Goal: Information Seeking & Learning: Learn about a topic

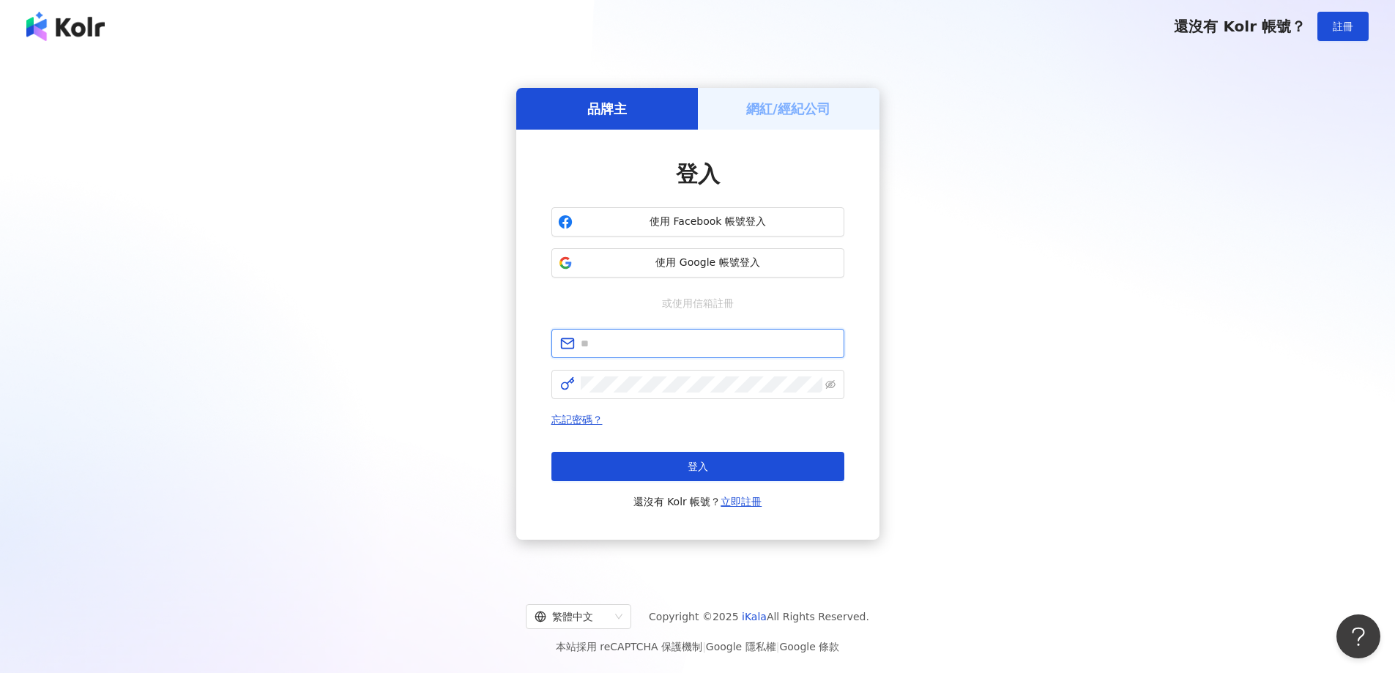
drag, startPoint x: 0, startPoint y: 0, endPoint x: 709, endPoint y: 342, distance: 787.1
click at [708, 343] on input "text" at bounding box center [708, 343] width 255 height 16
type input "**********"
click button "登入" at bounding box center [697, 466] width 293 height 29
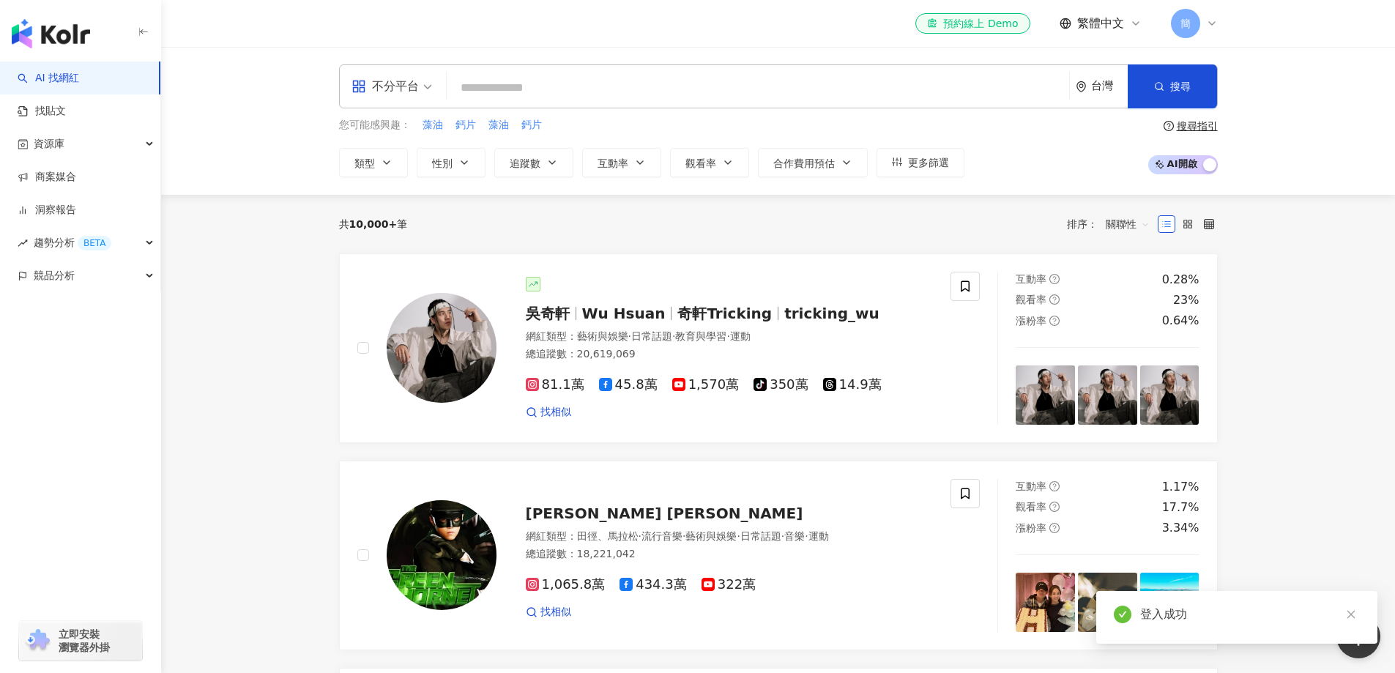
click at [1191, 25] on span "簡" at bounding box center [1185, 23] width 29 height 29
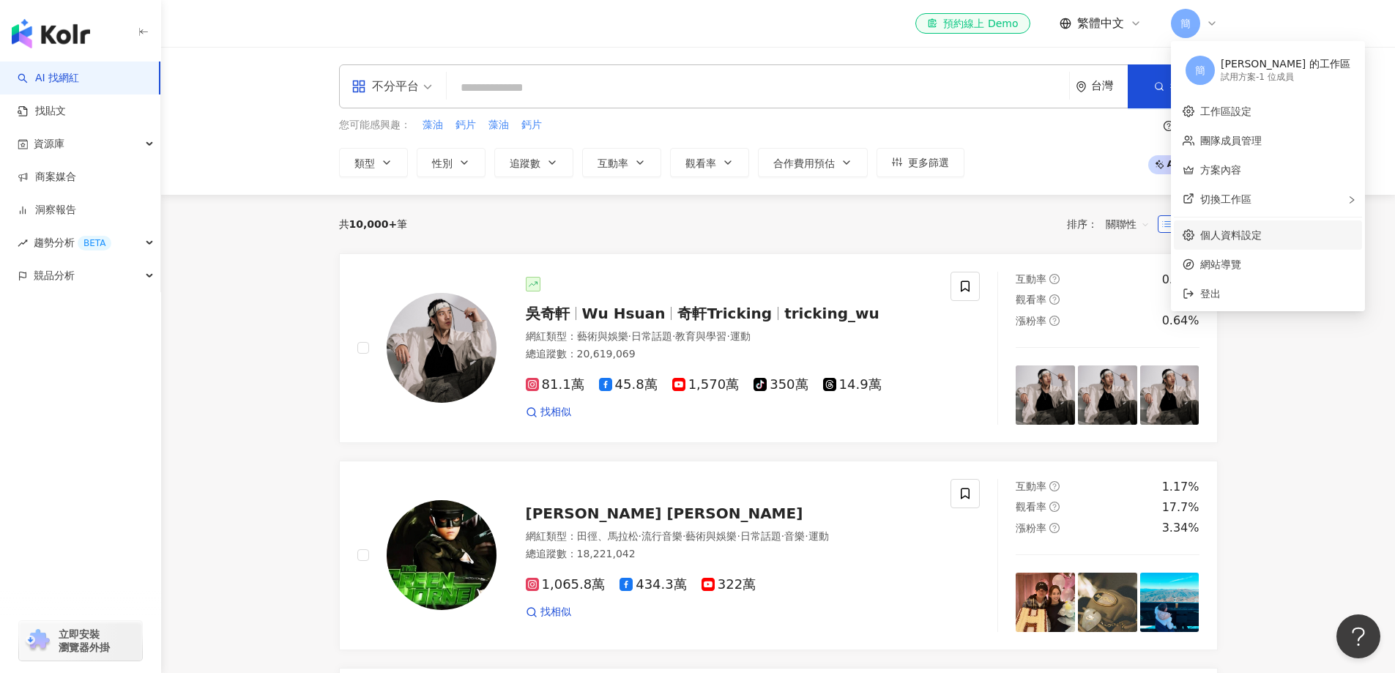
click at [1252, 229] on link "個人資料設定" at bounding box center [1231, 235] width 62 height 12
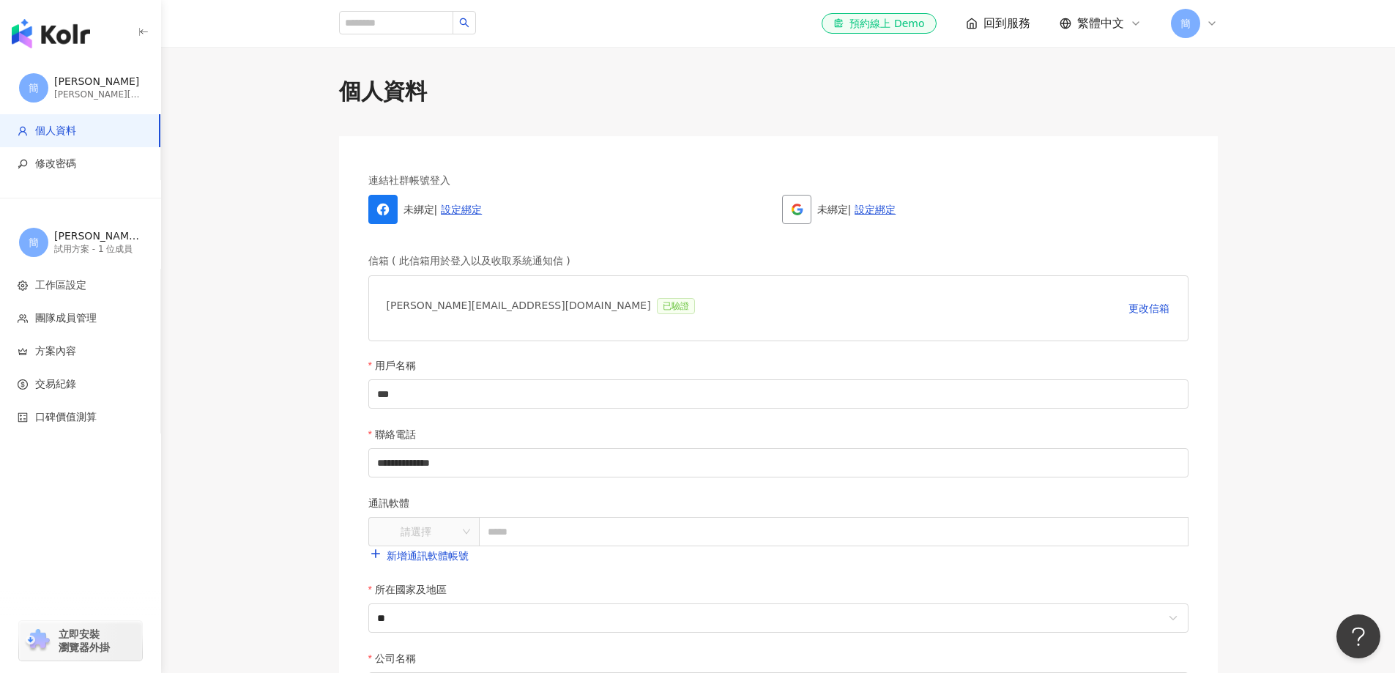
click at [1019, 25] on span "回到服務" at bounding box center [1007, 23] width 47 height 16
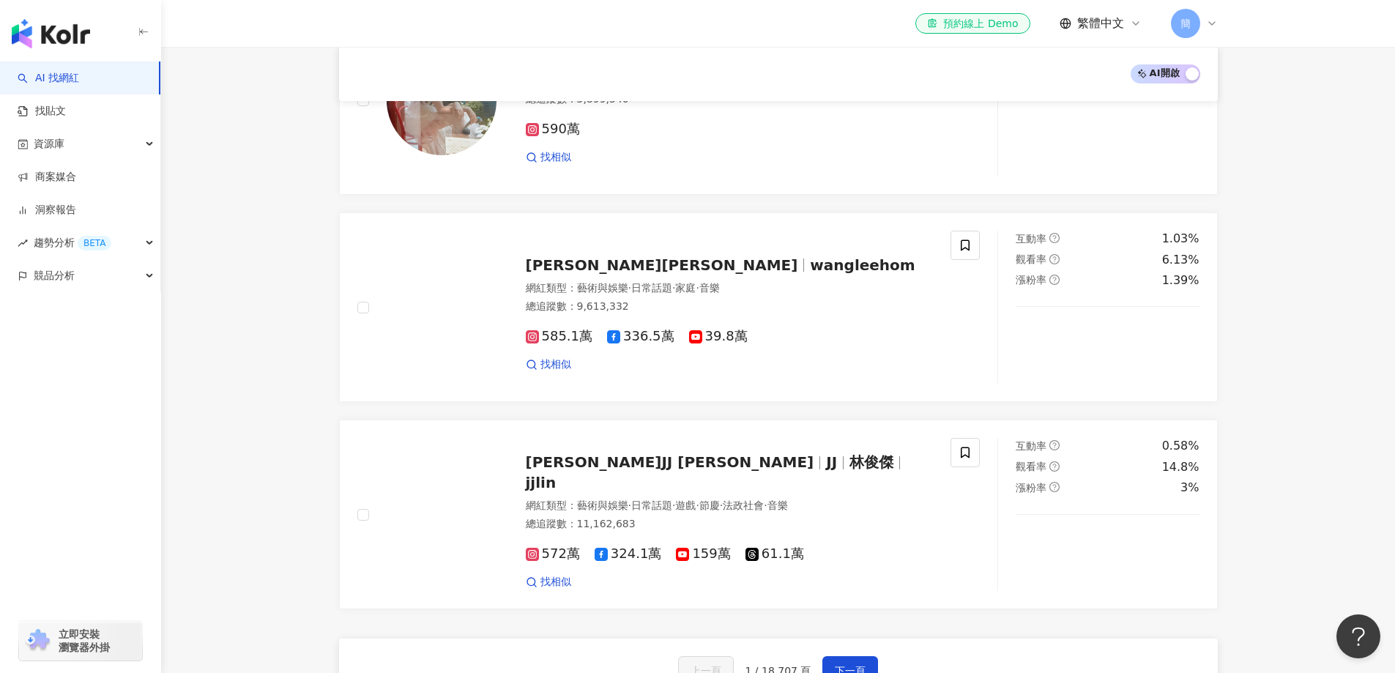
scroll to position [2124, 0]
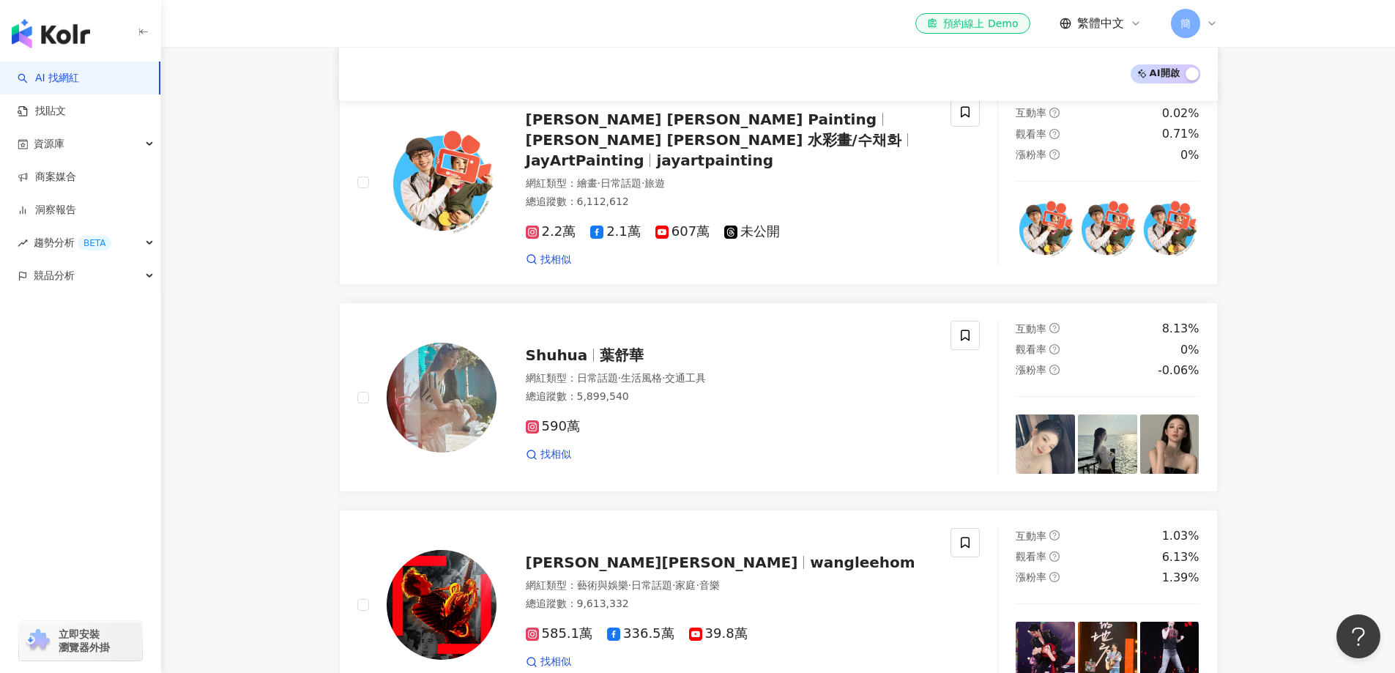
scroll to position [1758, 0]
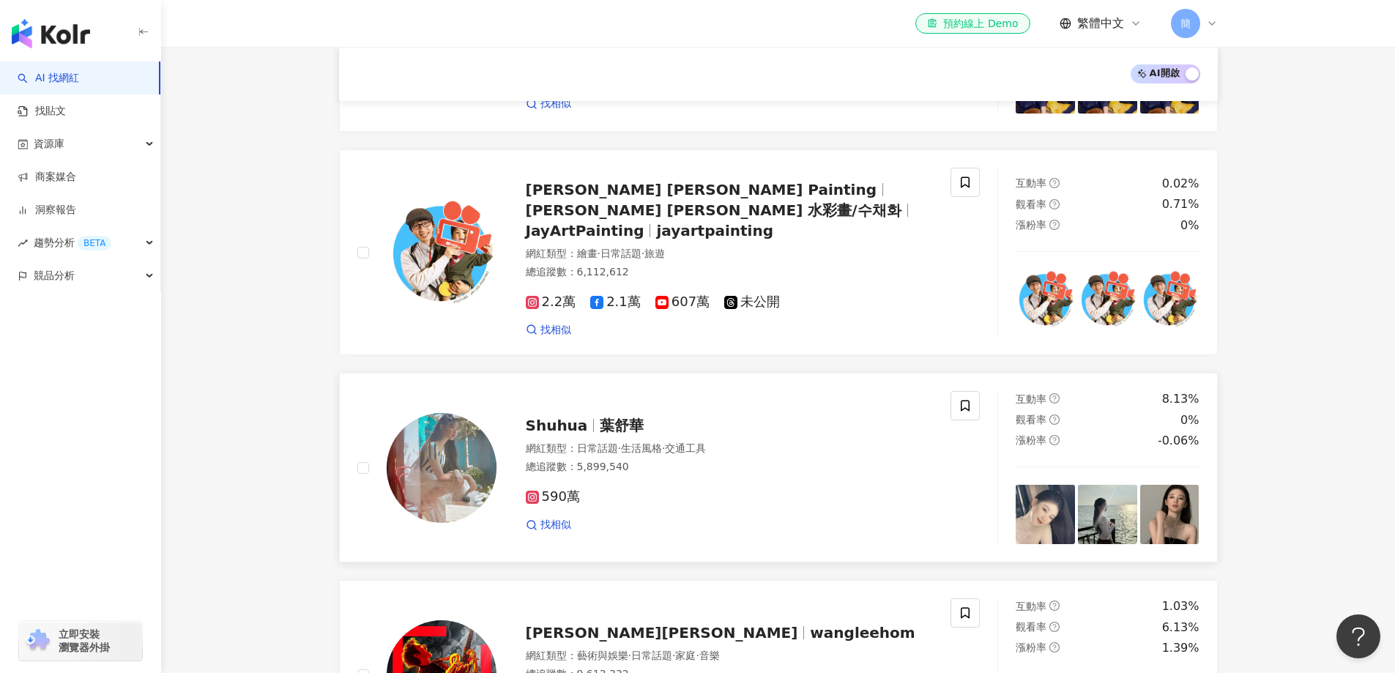
click at [604, 417] on span "葉舒華" at bounding box center [622, 426] width 44 height 18
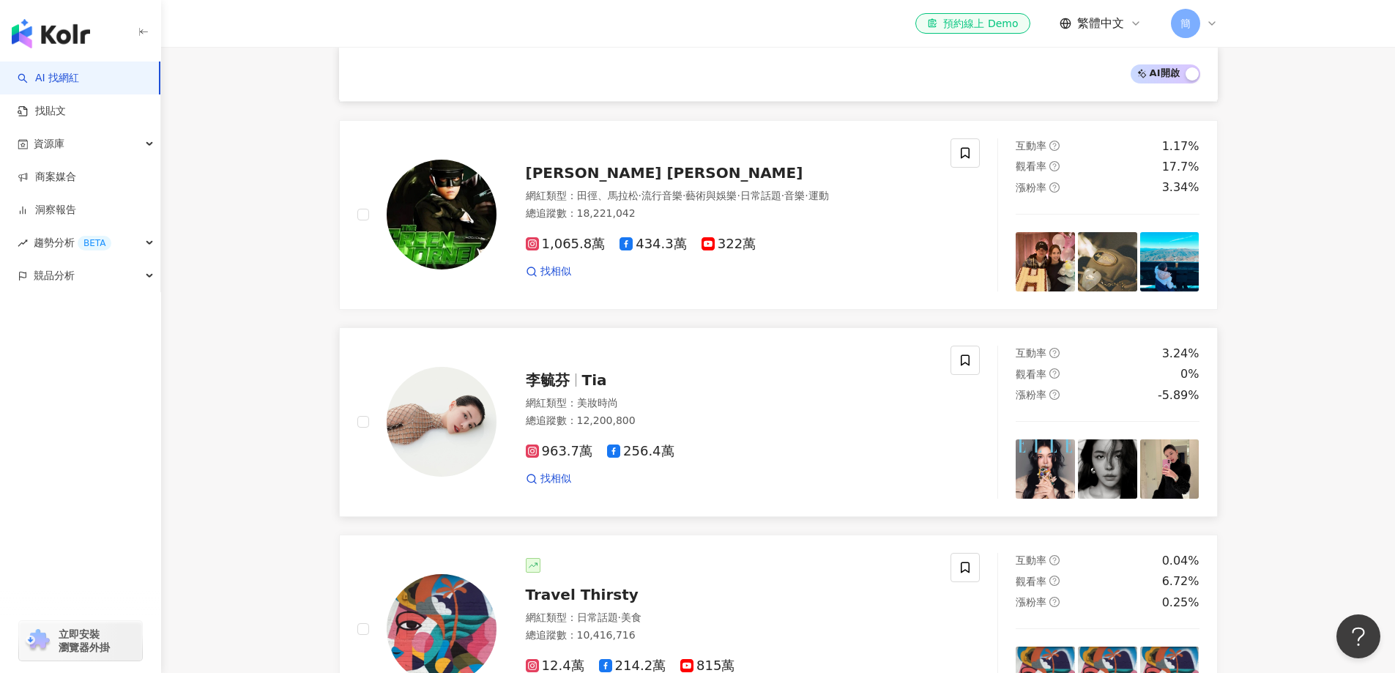
scroll to position [513, 0]
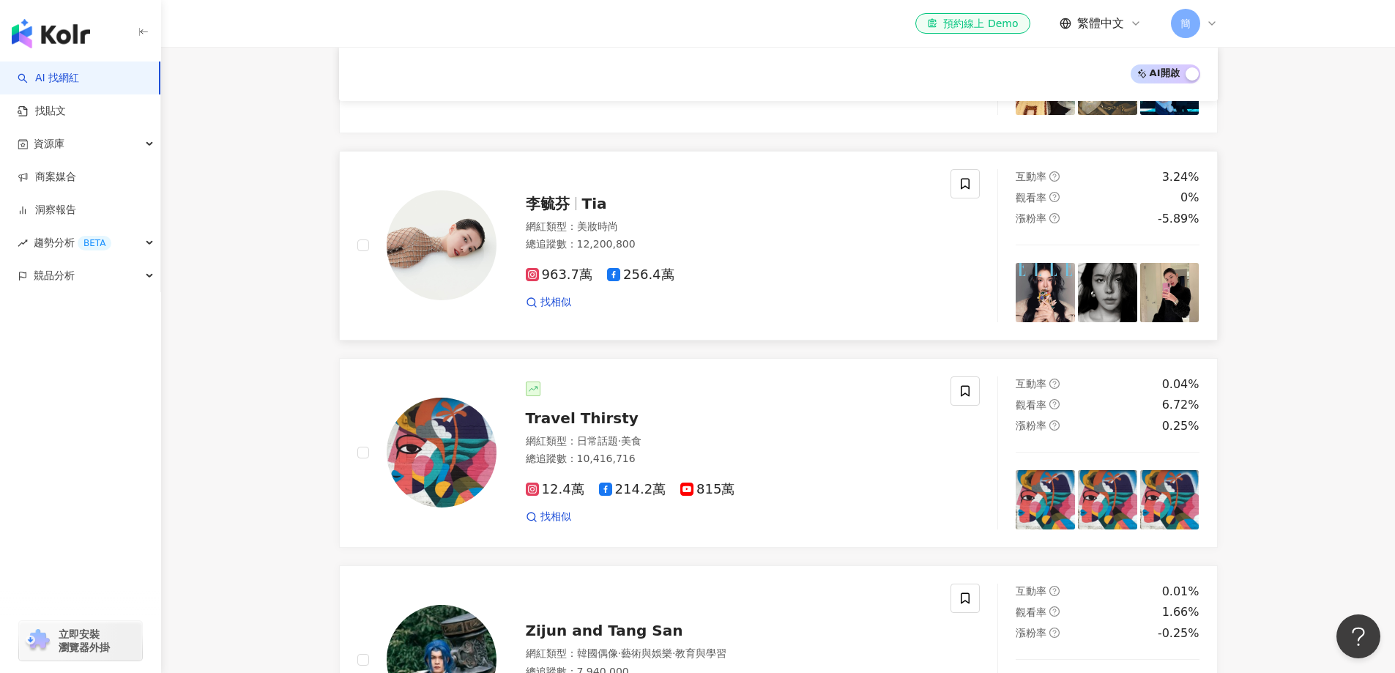
click at [532, 202] on span "李毓芬" at bounding box center [548, 204] width 44 height 18
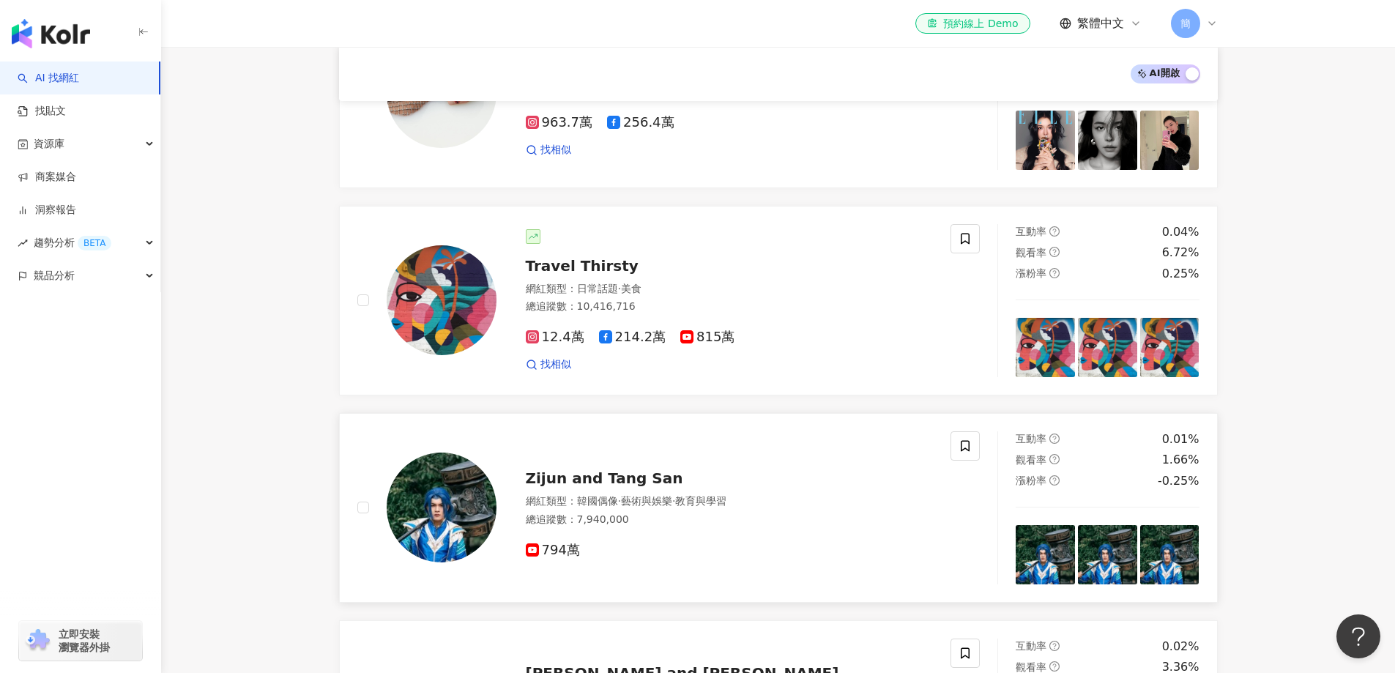
scroll to position [806, 0]
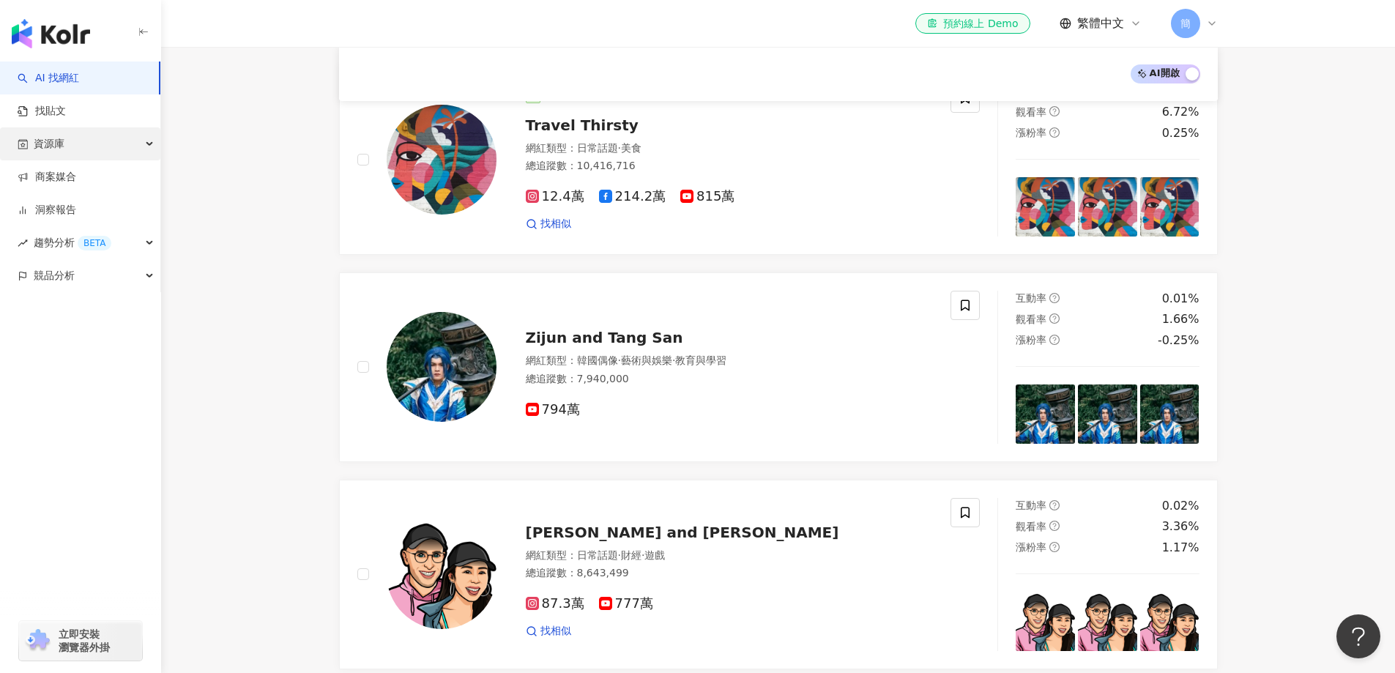
click at [69, 154] on div "資源庫" at bounding box center [80, 143] width 160 height 33
click at [75, 182] on link "網紅管理" at bounding box center [55, 177] width 41 height 15
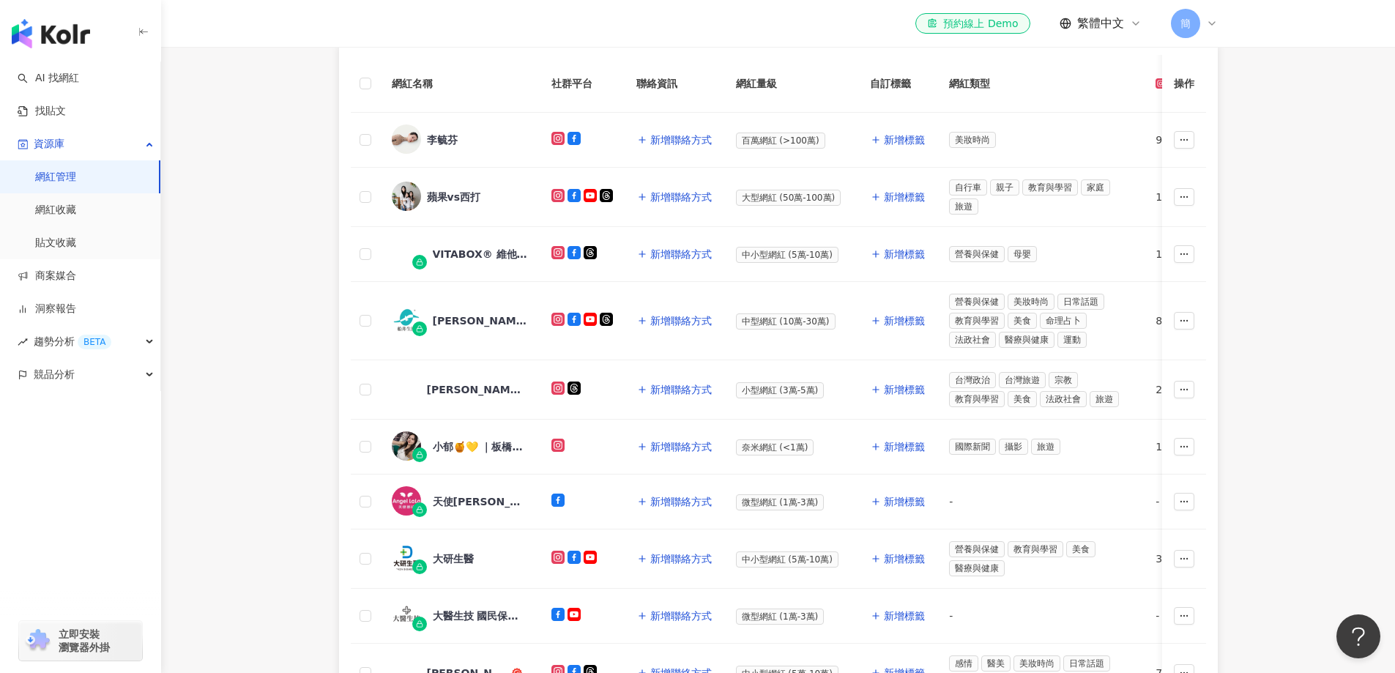
scroll to position [293, 0]
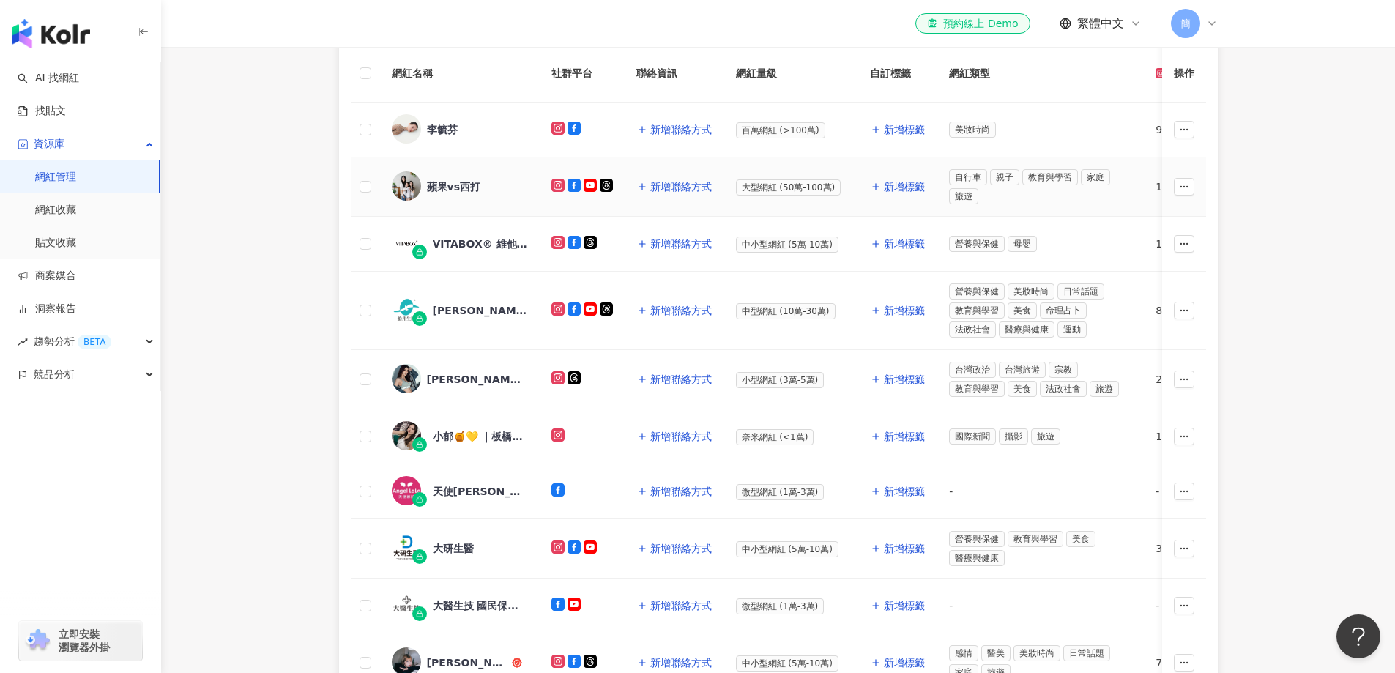
click at [456, 184] on div "蘋果vs西打" at bounding box center [453, 186] width 53 height 15
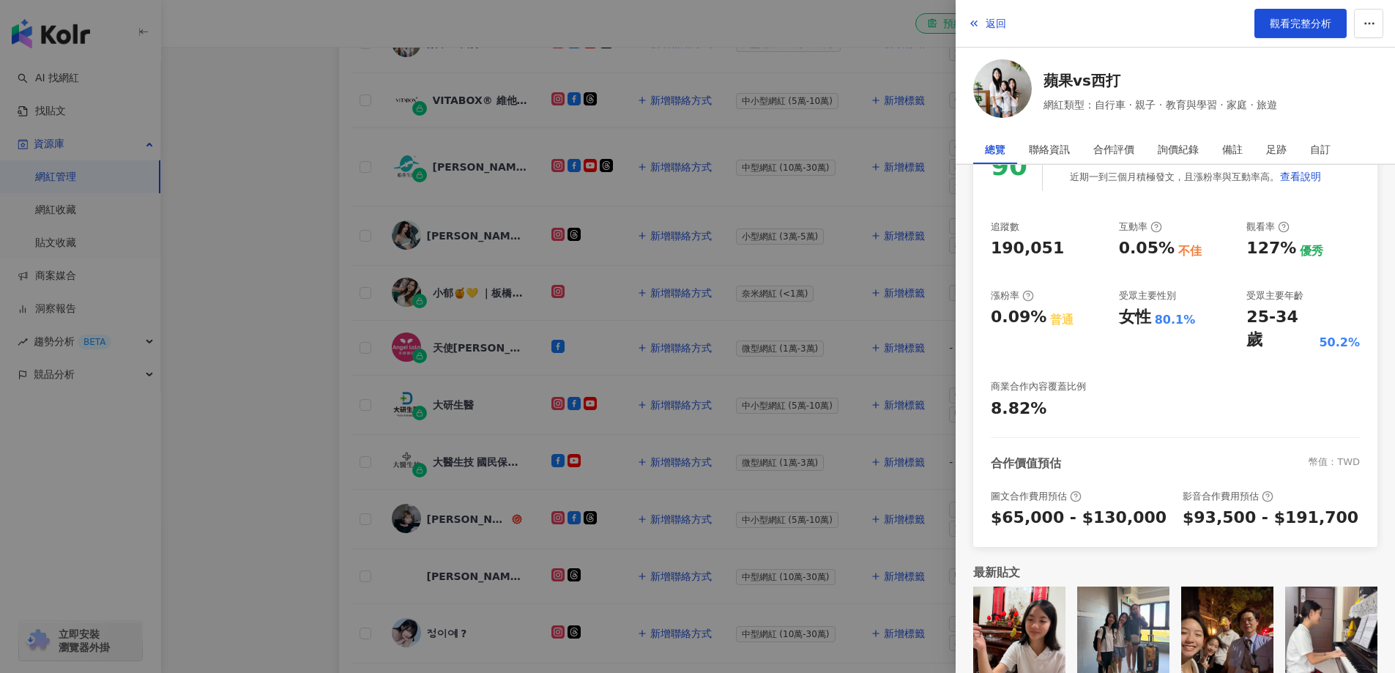
scroll to position [439, 0]
click at [205, 268] on div at bounding box center [697, 336] width 1395 height 673
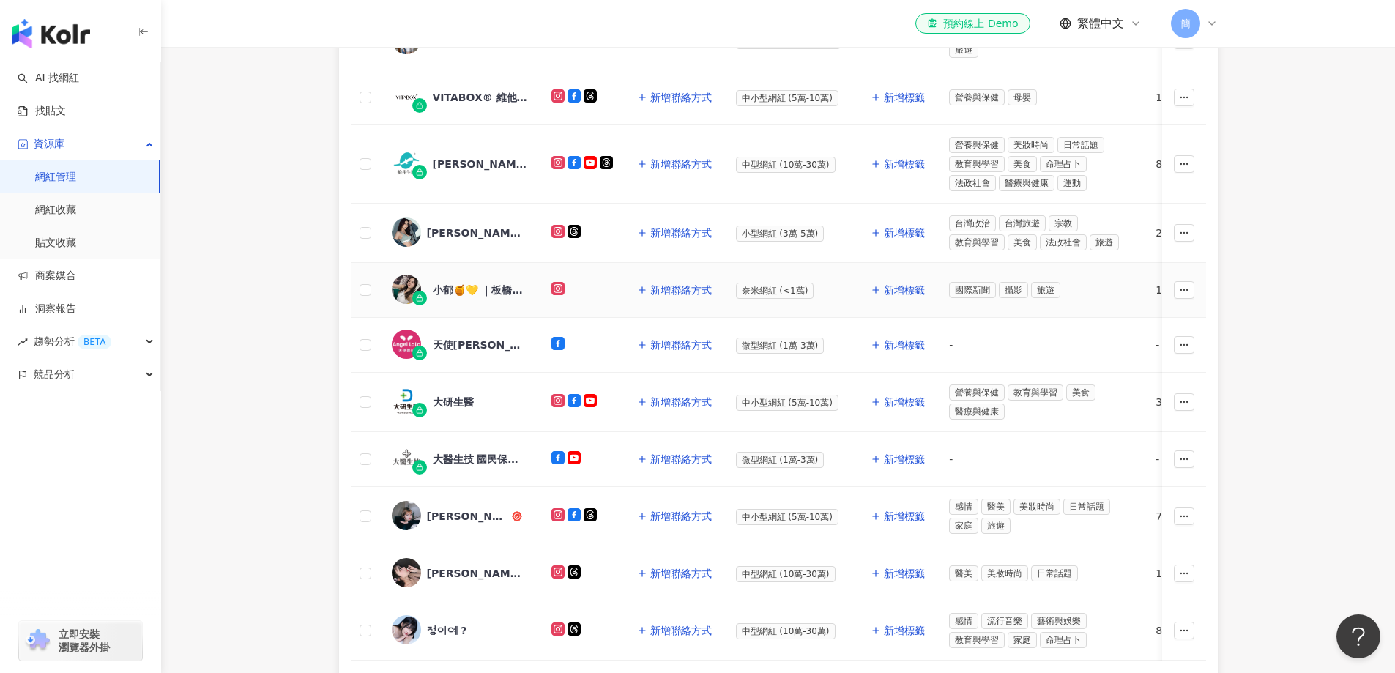
click at [450, 291] on div "小郁🍯💛 ｜板橋｜增肌減脂｜減重｜咖啡｜" at bounding box center [480, 290] width 95 height 15
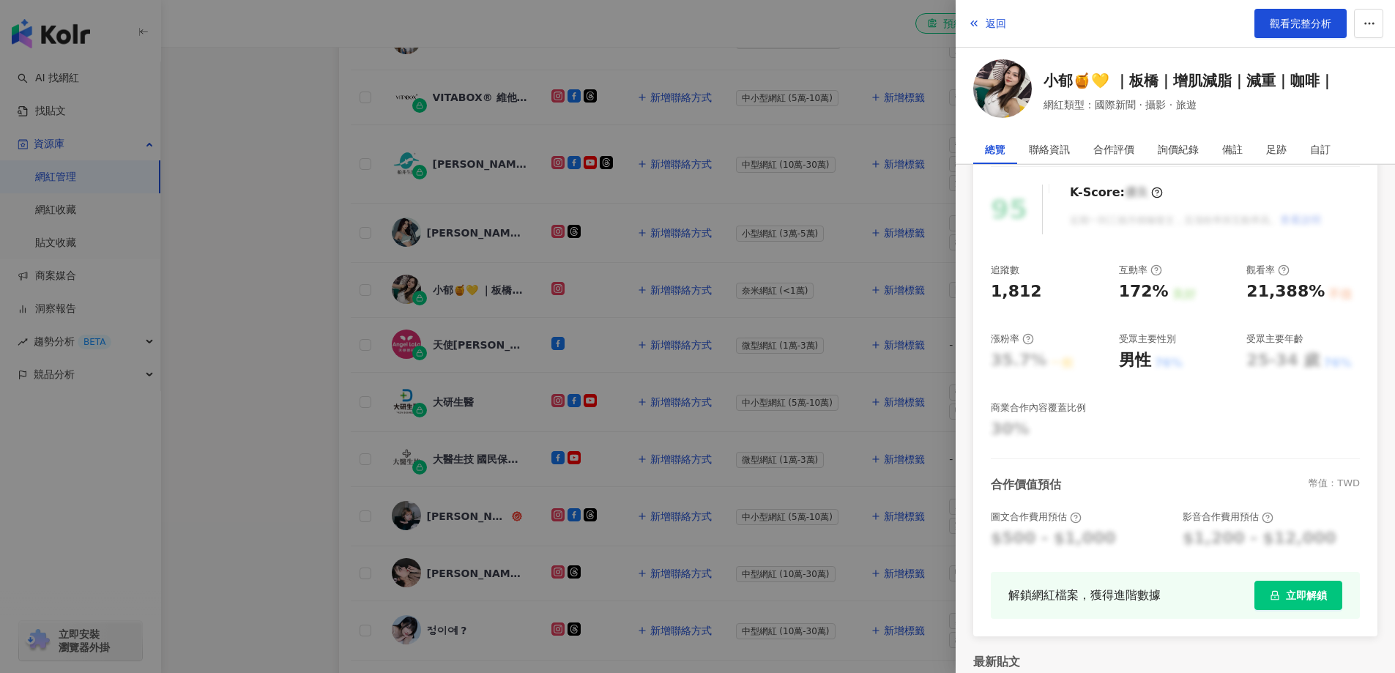
scroll to position [235, 0]
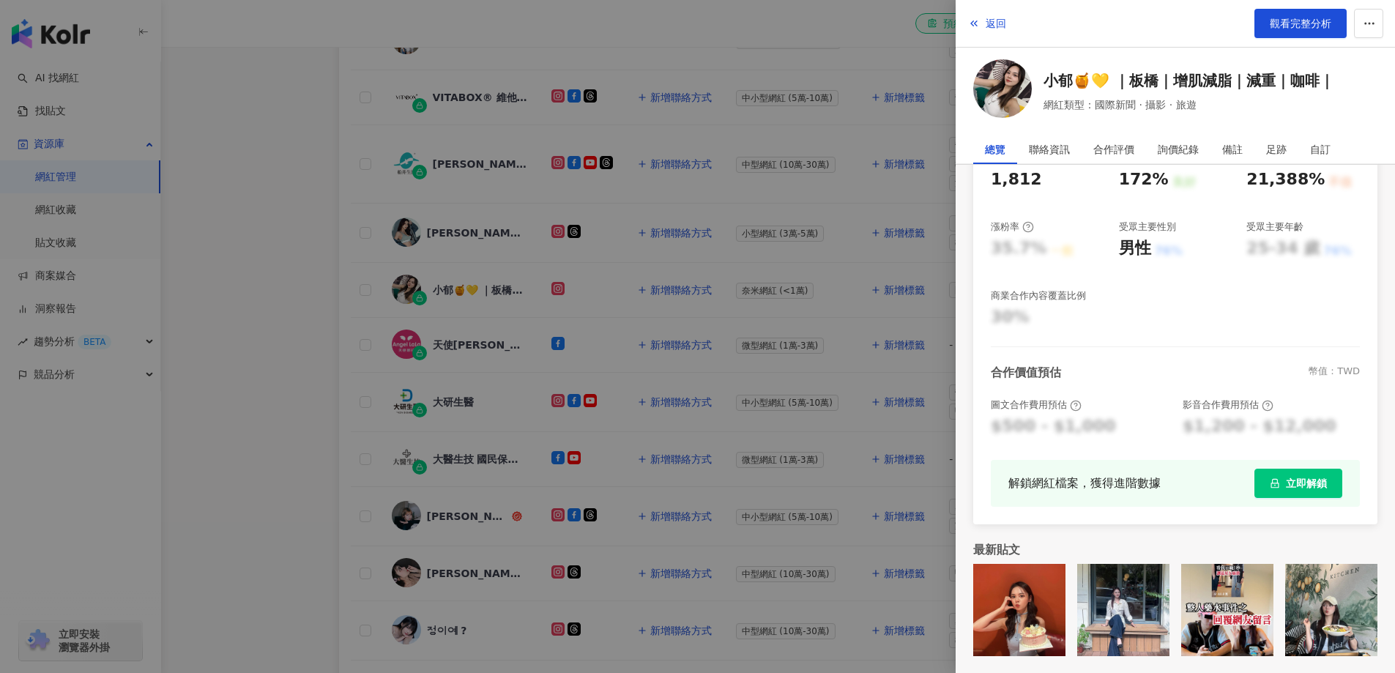
click at [297, 305] on div at bounding box center [697, 336] width 1395 height 673
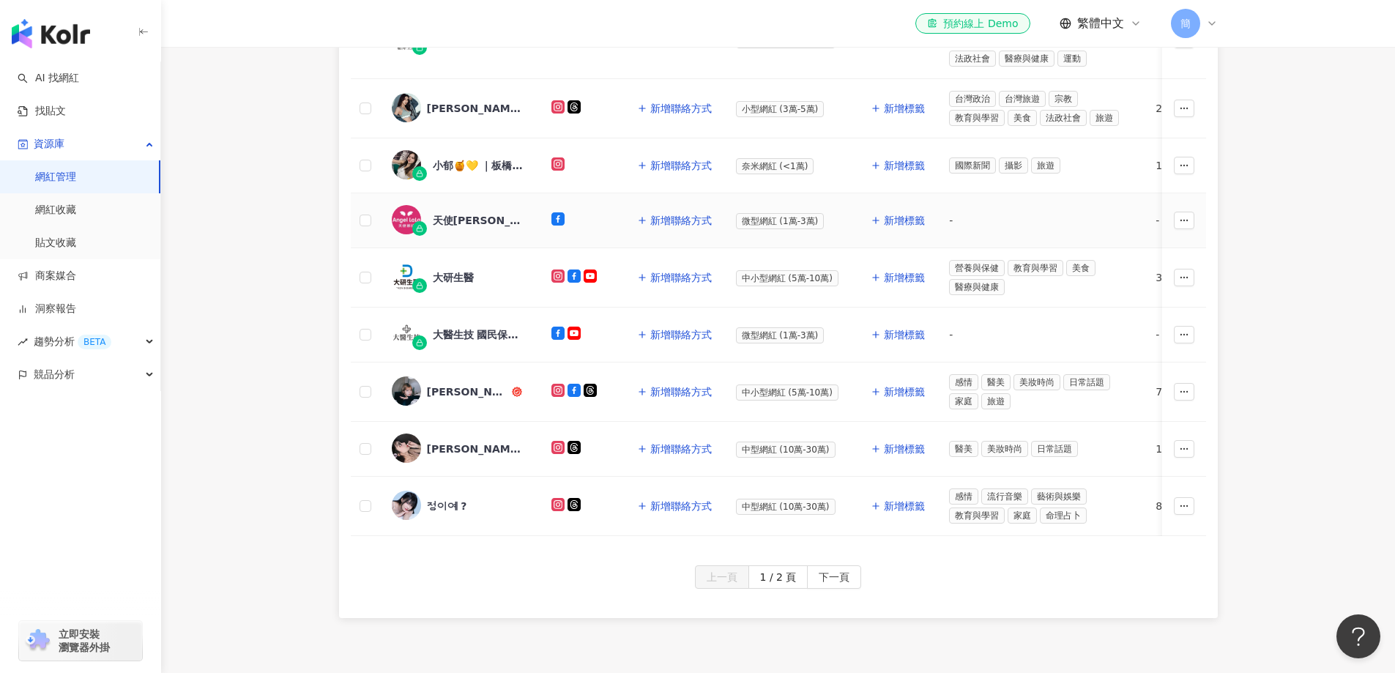
scroll to position [586, 0]
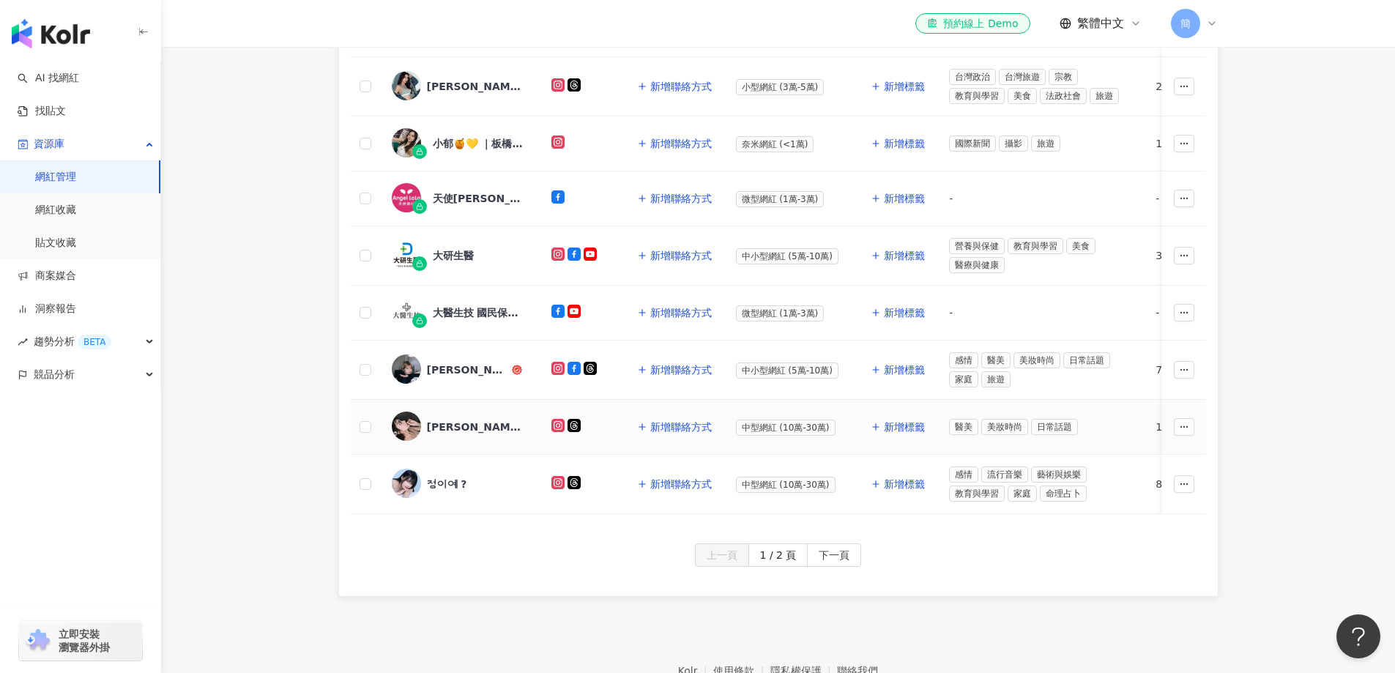
click at [464, 422] on div "琪七?美甲師" at bounding box center [474, 427] width 95 height 15
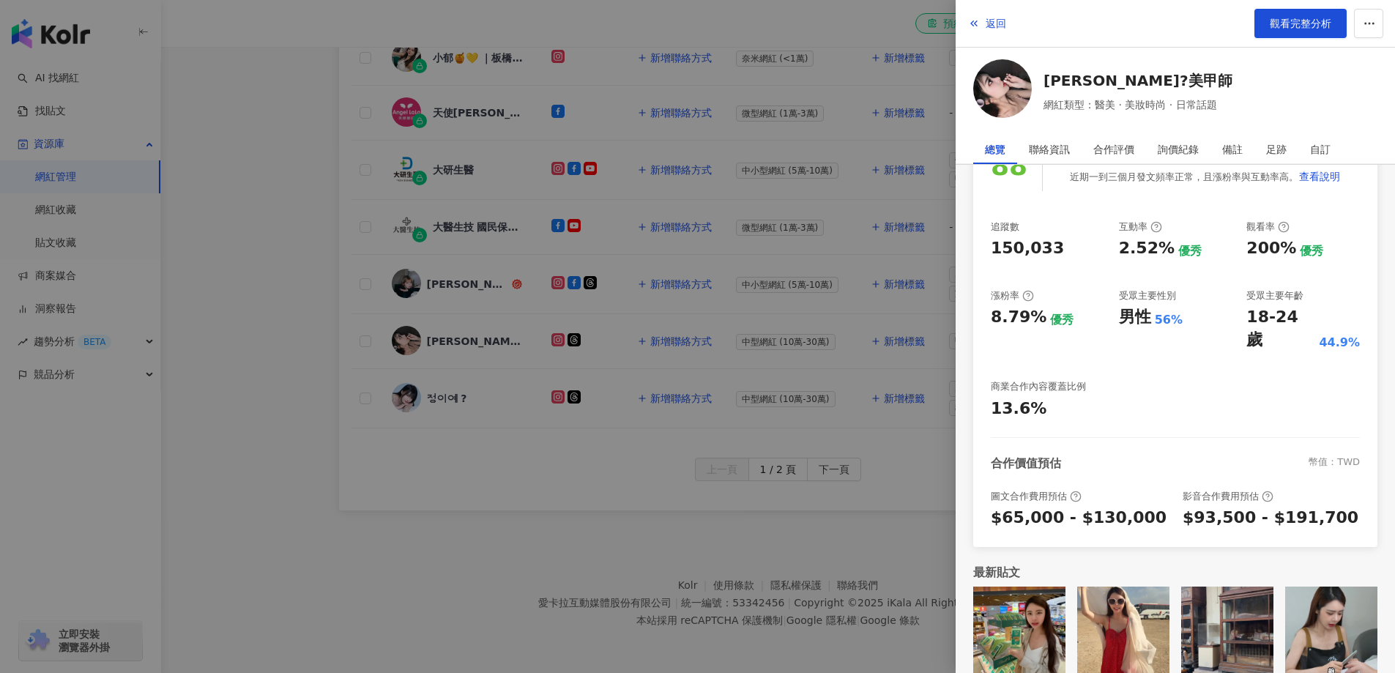
scroll to position [678, 0]
click at [314, 292] on div at bounding box center [697, 336] width 1395 height 673
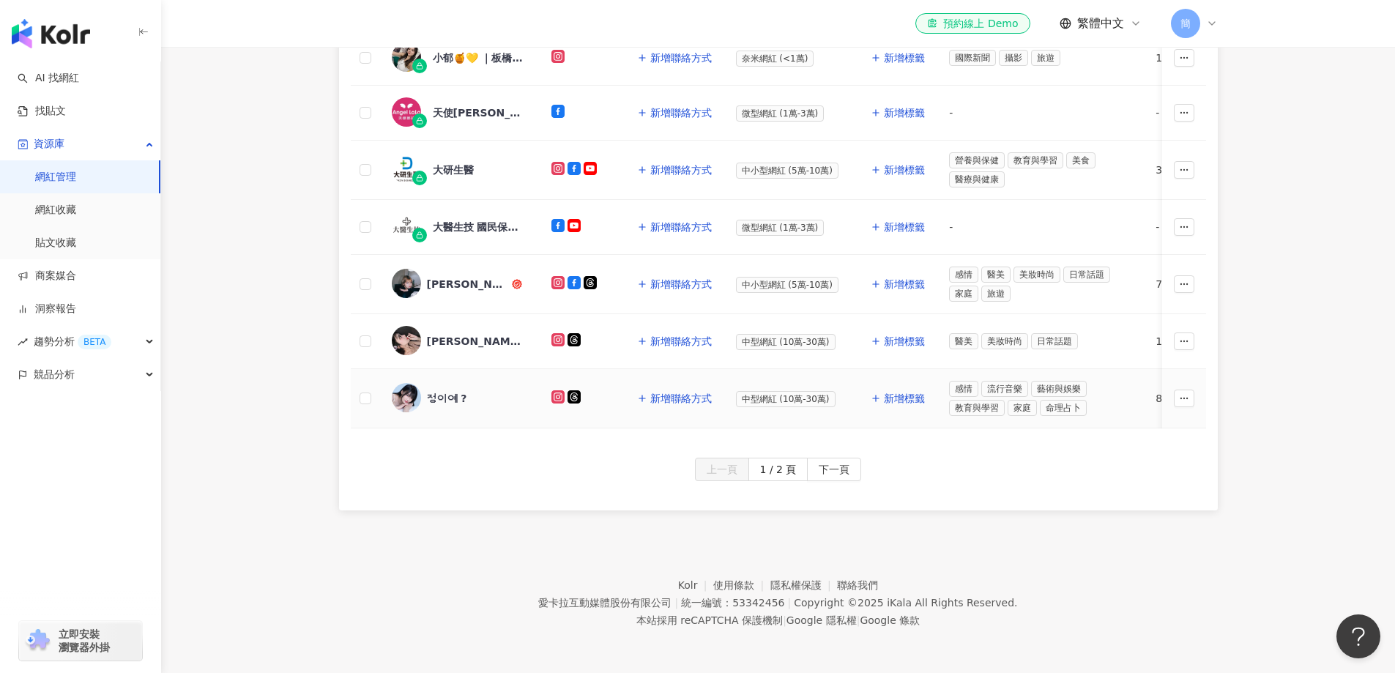
click at [441, 391] on div "정이예 ?" at bounding box center [447, 398] width 40 height 15
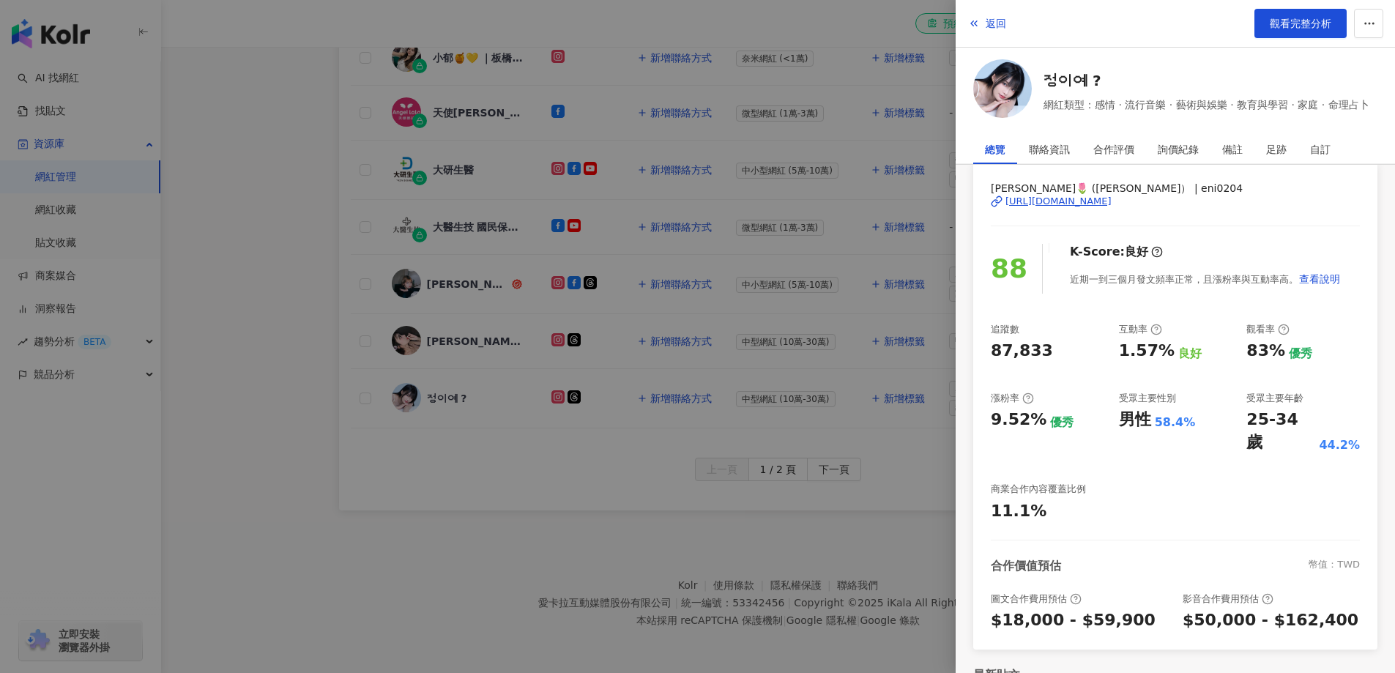
scroll to position [168, 0]
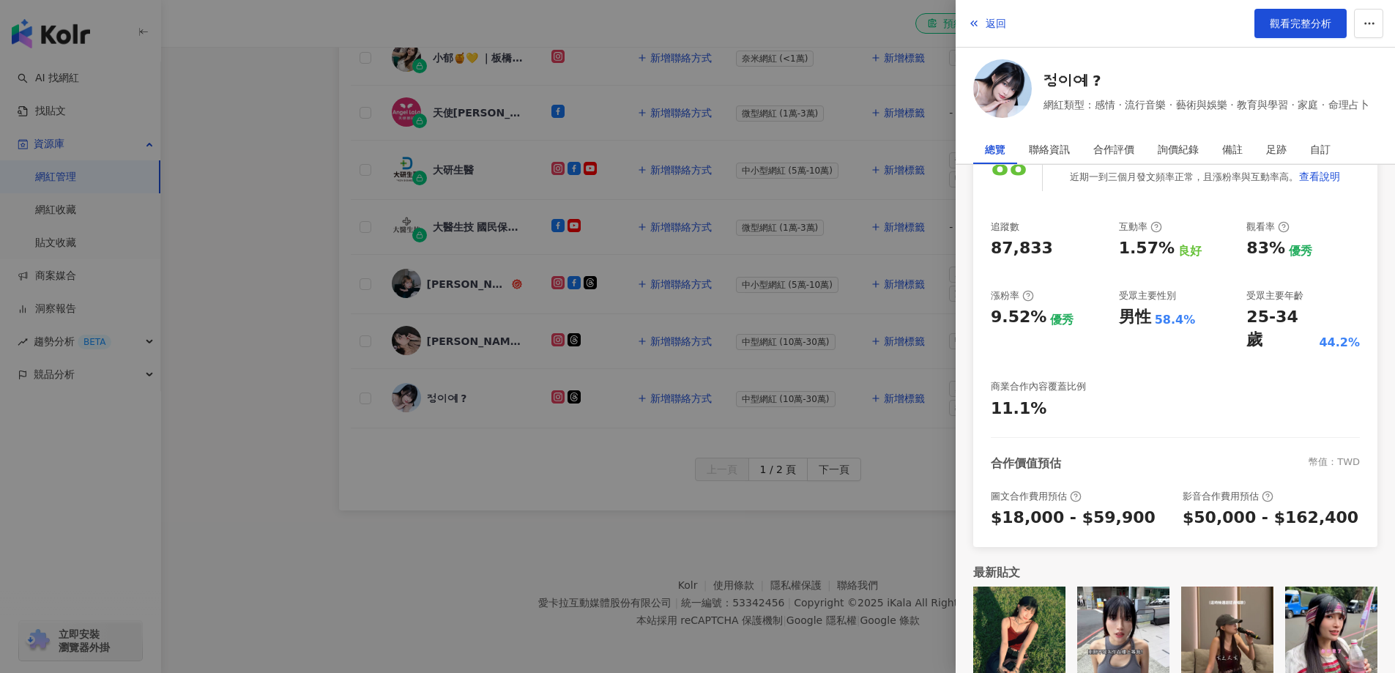
click at [216, 255] on div at bounding box center [697, 336] width 1395 height 673
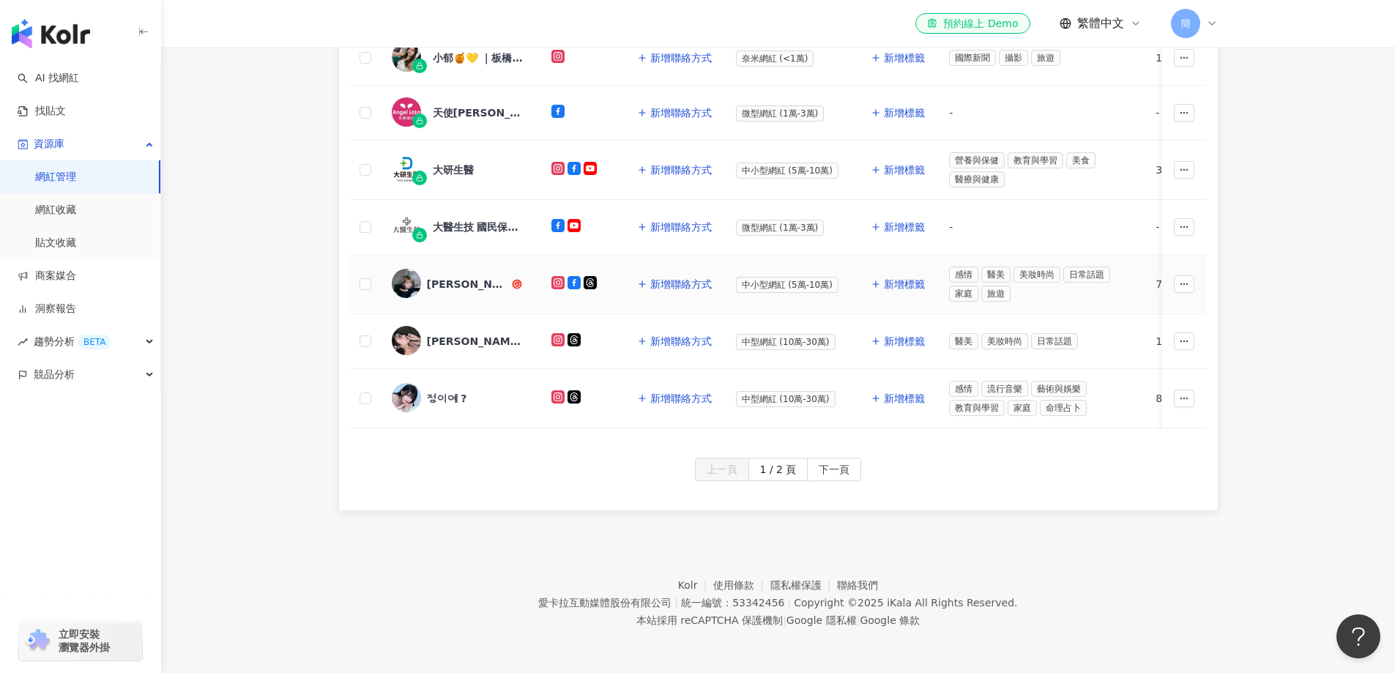
scroll to position [678, 0]
click at [456, 277] on div "Nancy Chen" at bounding box center [468, 284] width 82 height 15
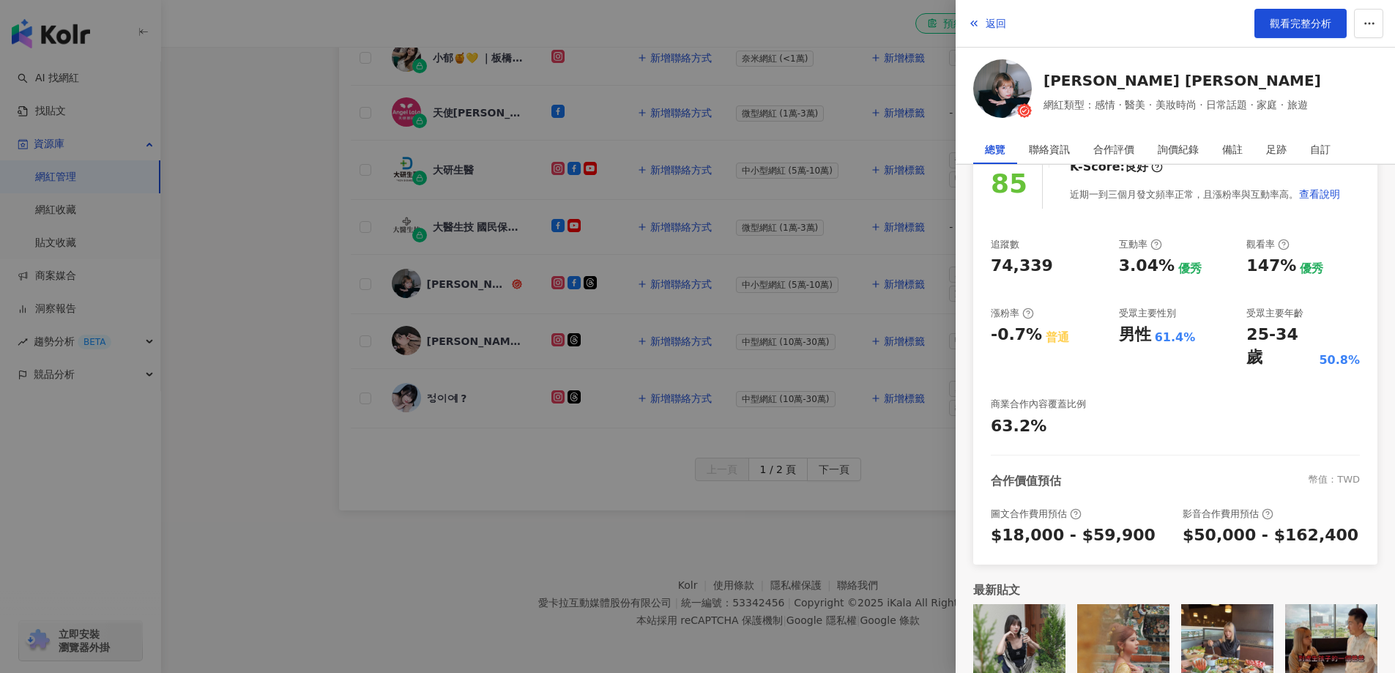
scroll to position [168, 0]
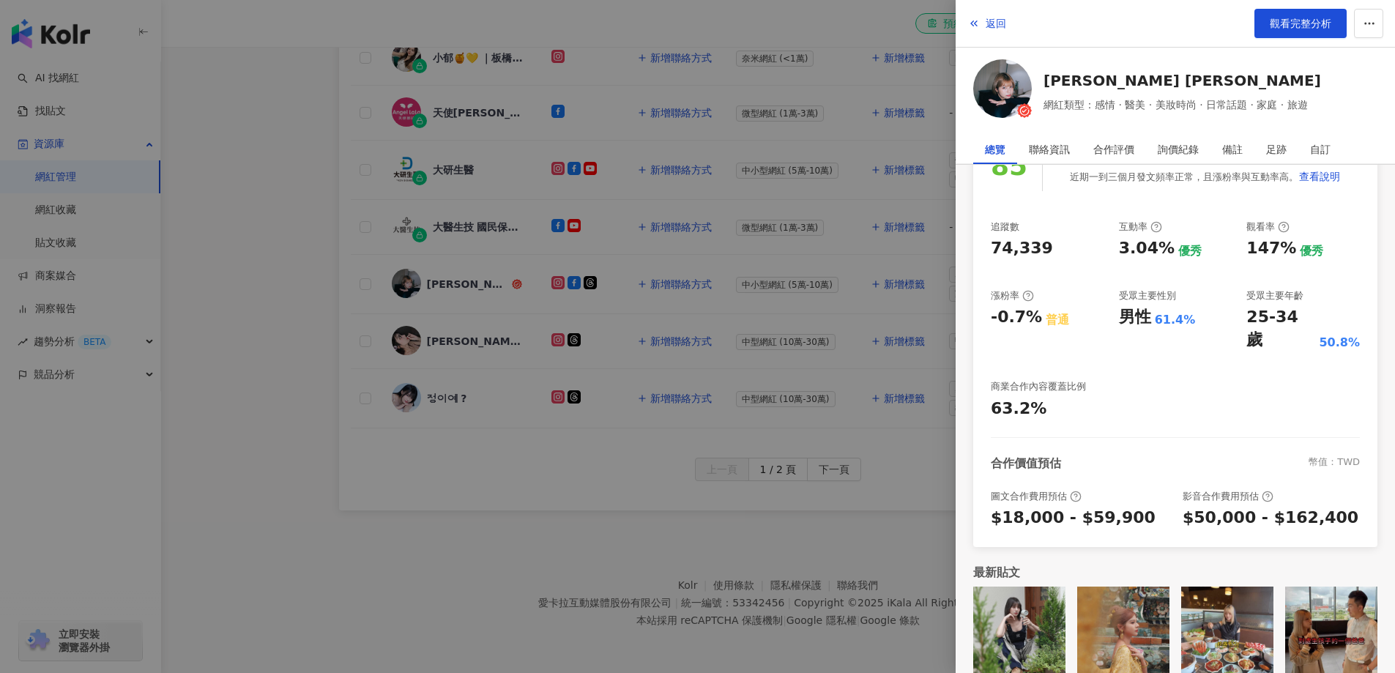
click at [278, 283] on div at bounding box center [697, 336] width 1395 height 673
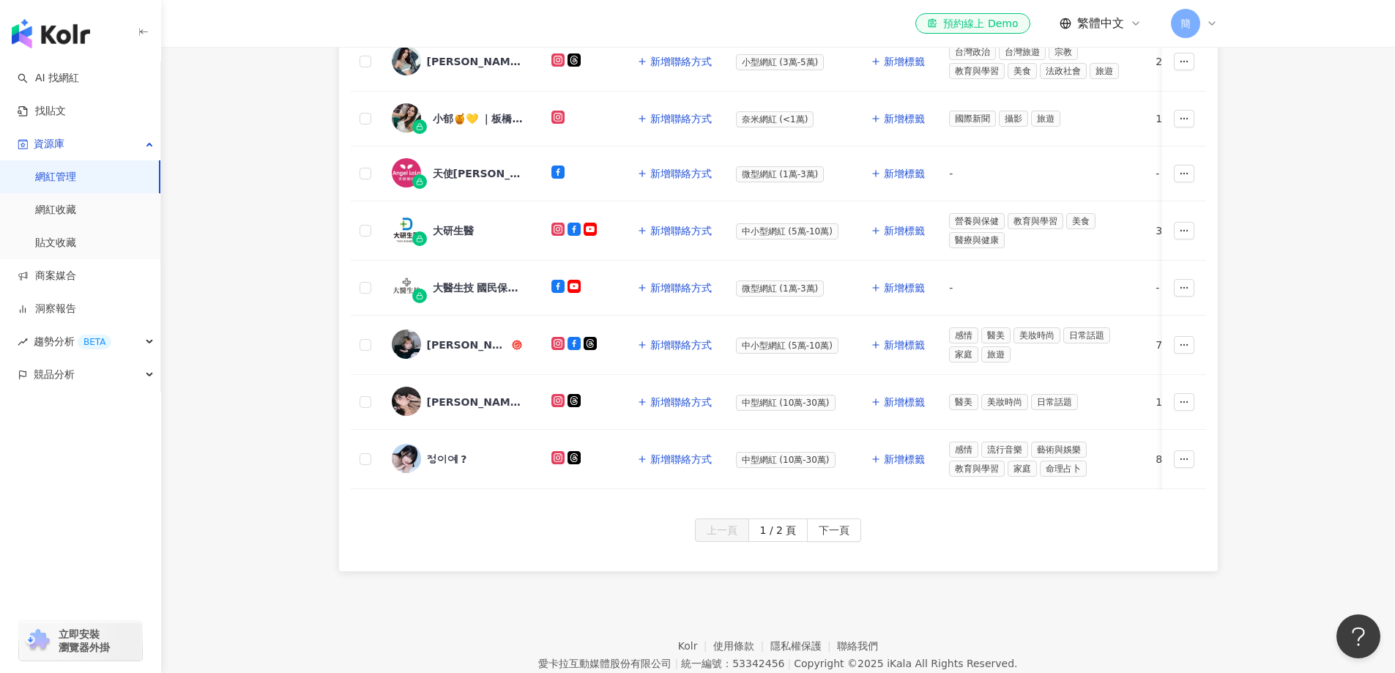
scroll to position [532, 0]
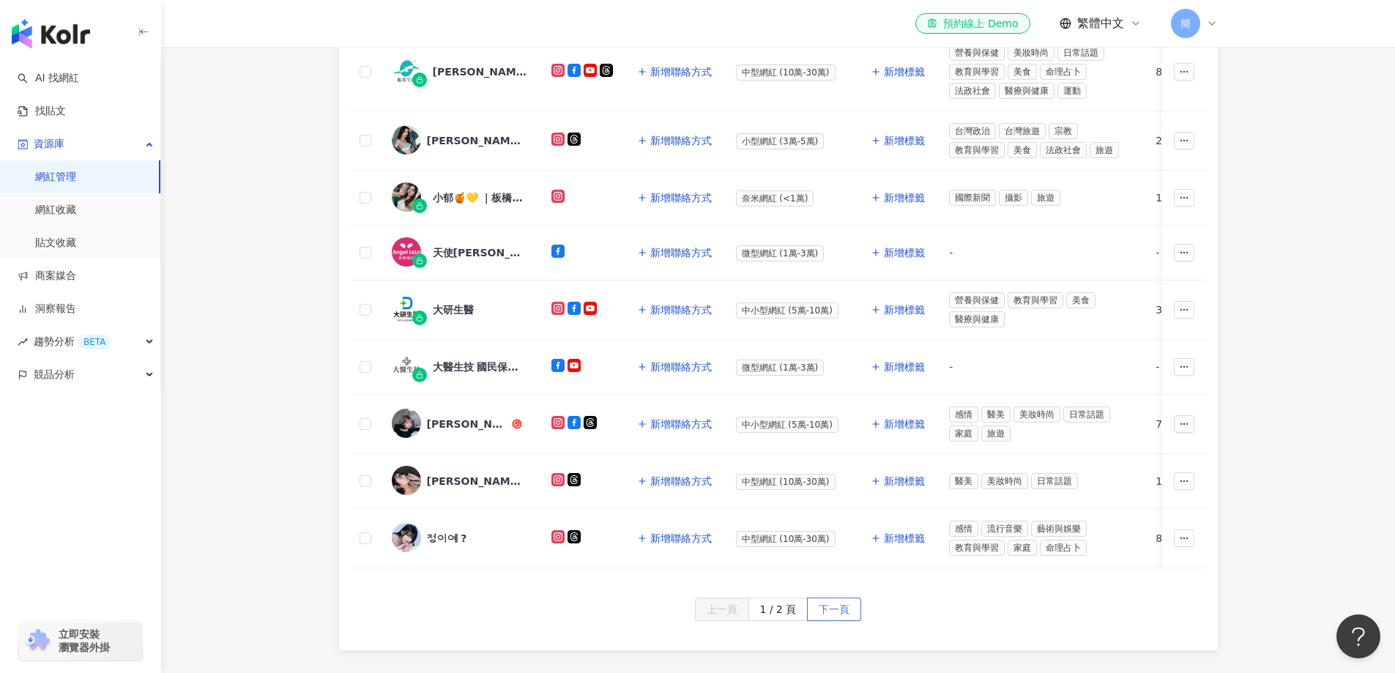
click at [844, 617] on span "下一頁" at bounding box center [834, 609] width 31 height 23
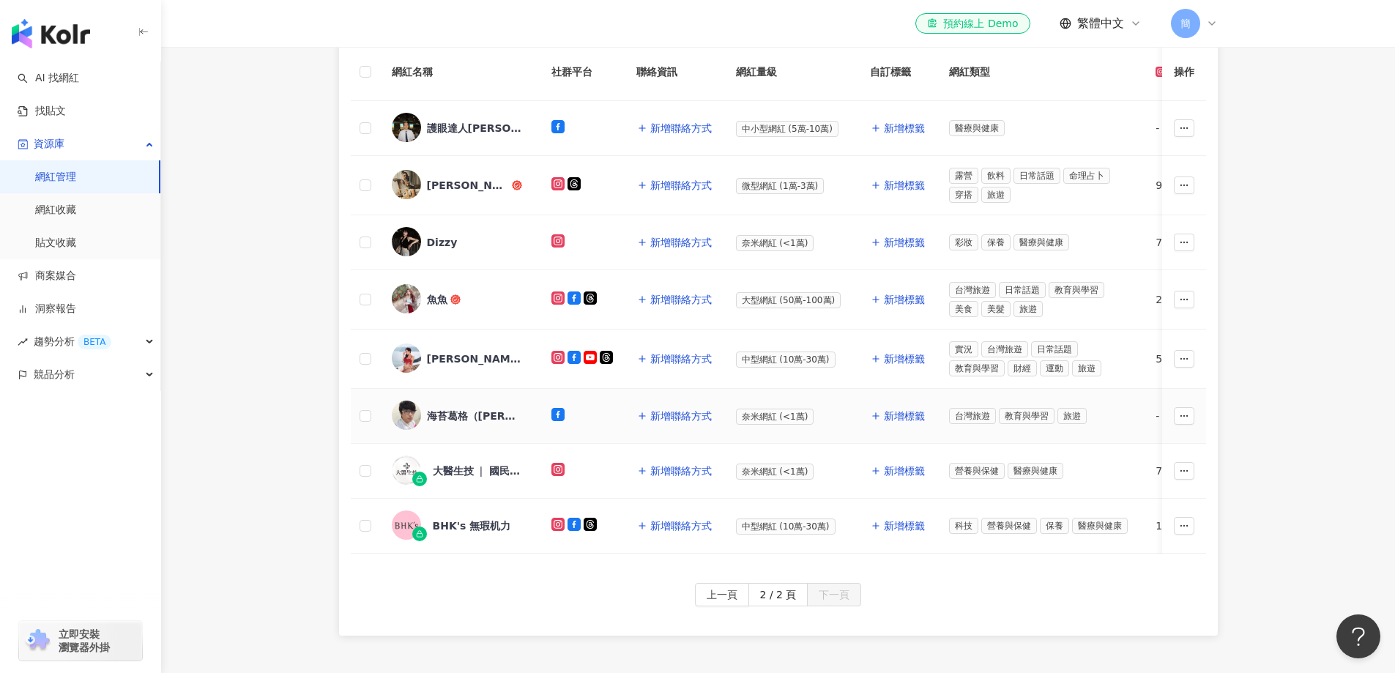
scroll to position [280, 0]
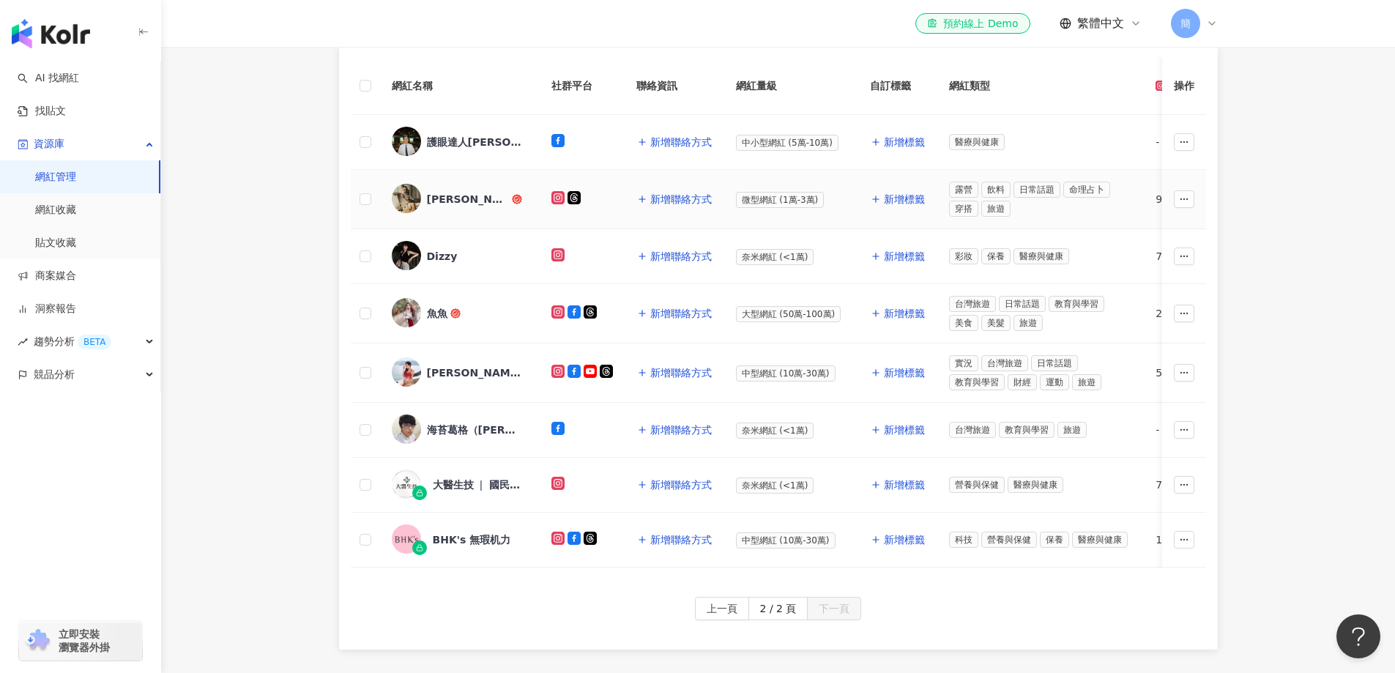
click at [438, 201] on div "陳俊雄" at bounding box center [468, 199] width 82 height 15
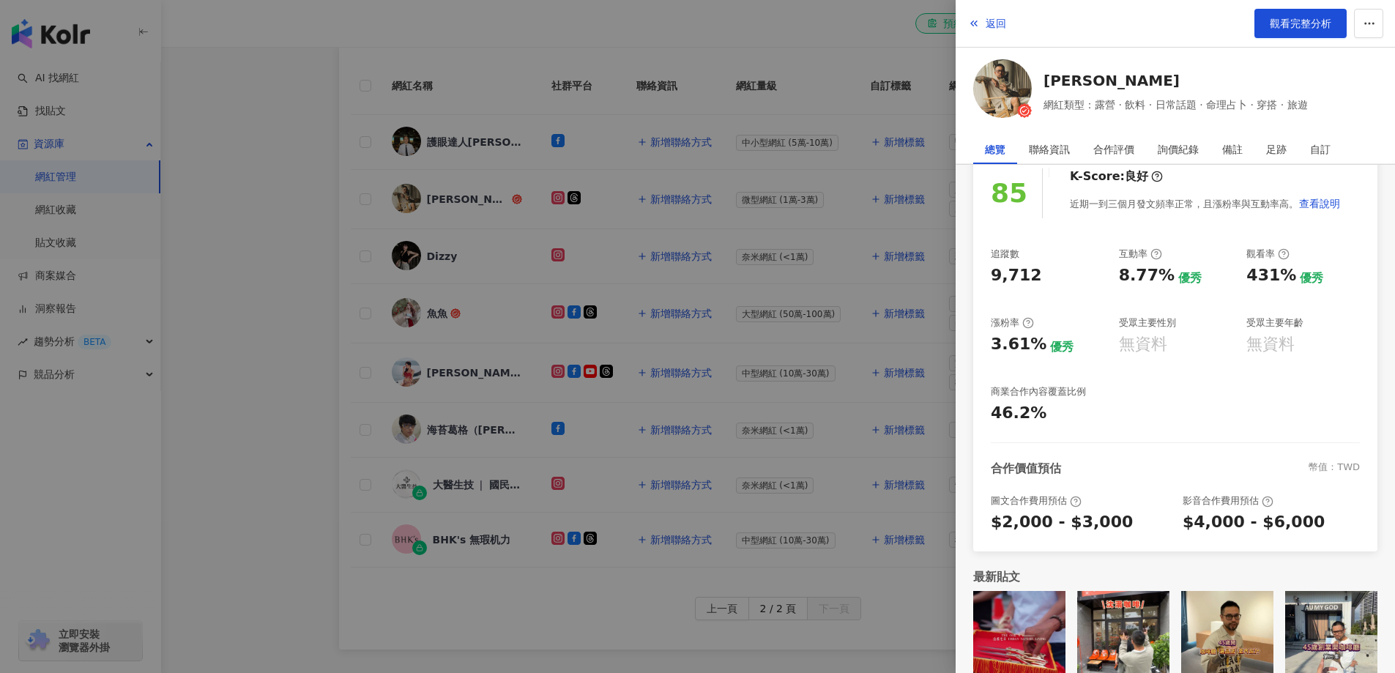
scroll to position [146, 0]
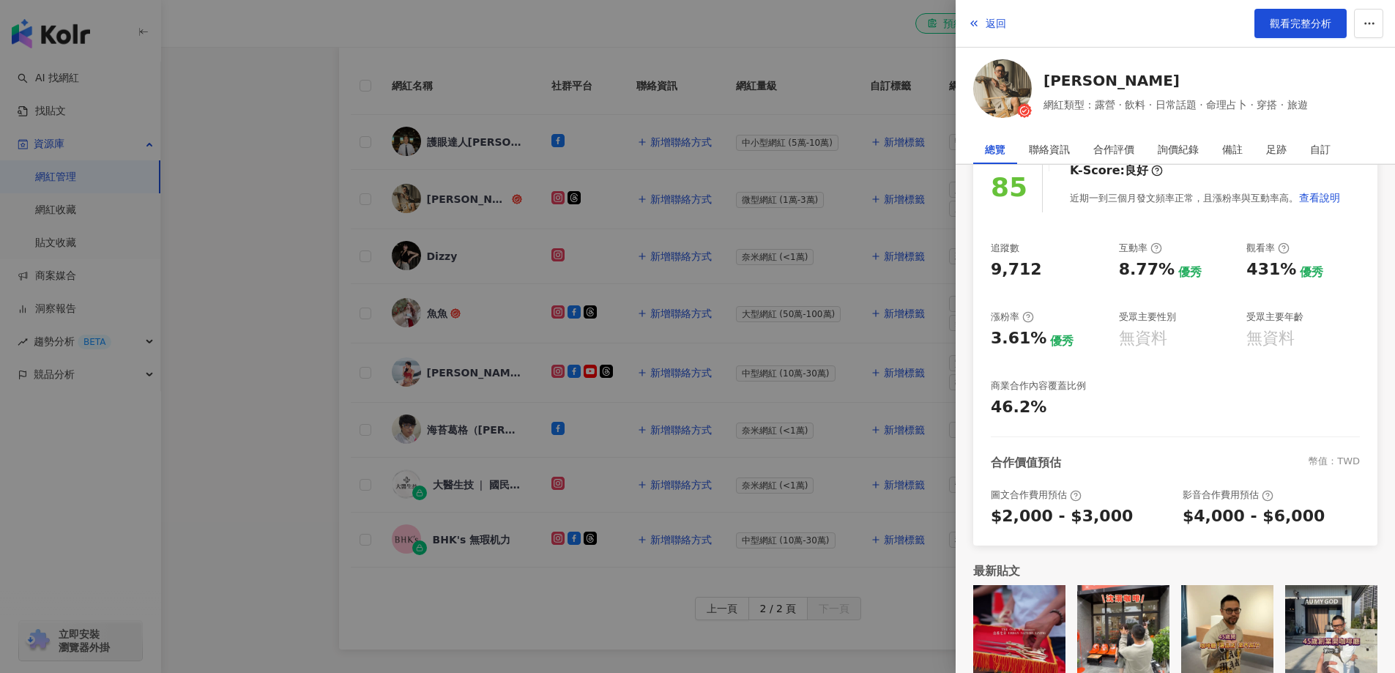
click at [289, 308] on div at bounding box center [697, 336] width 1395 height 673
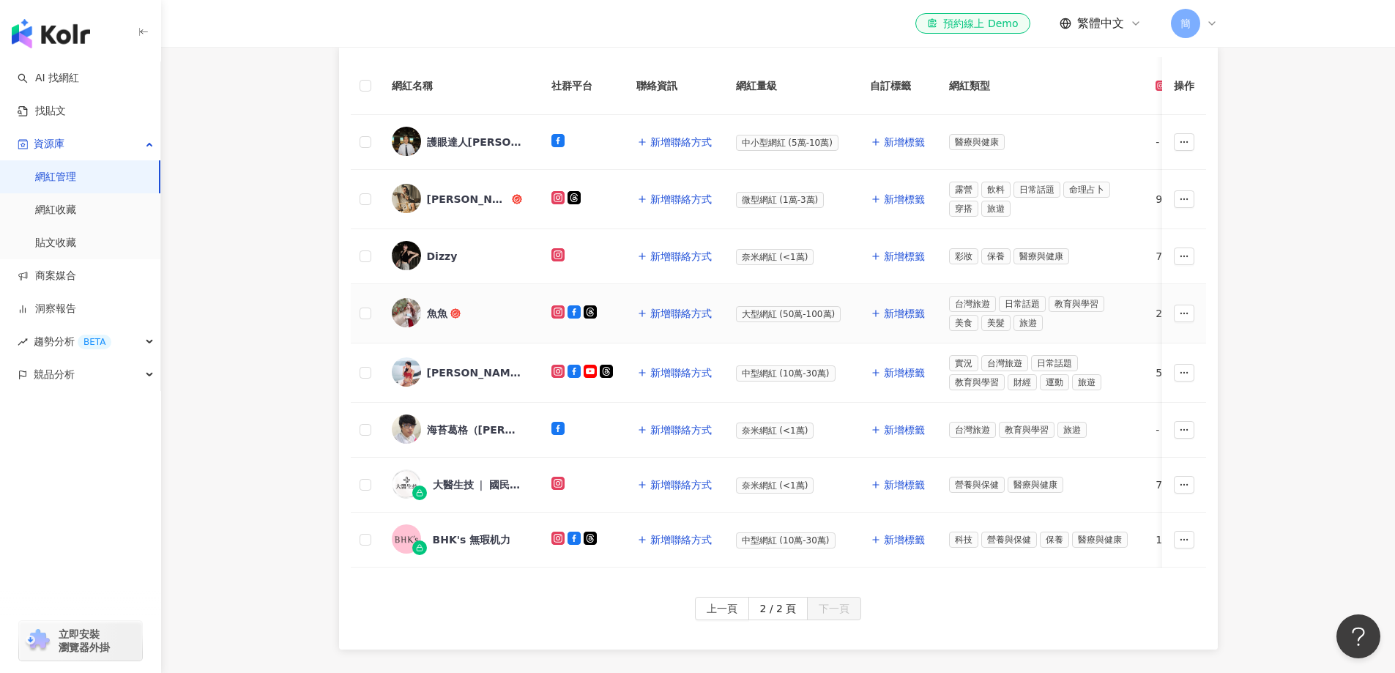
click at [432, 313] on div "魚魚" at bounding box center [437, 313] width 21 height 15
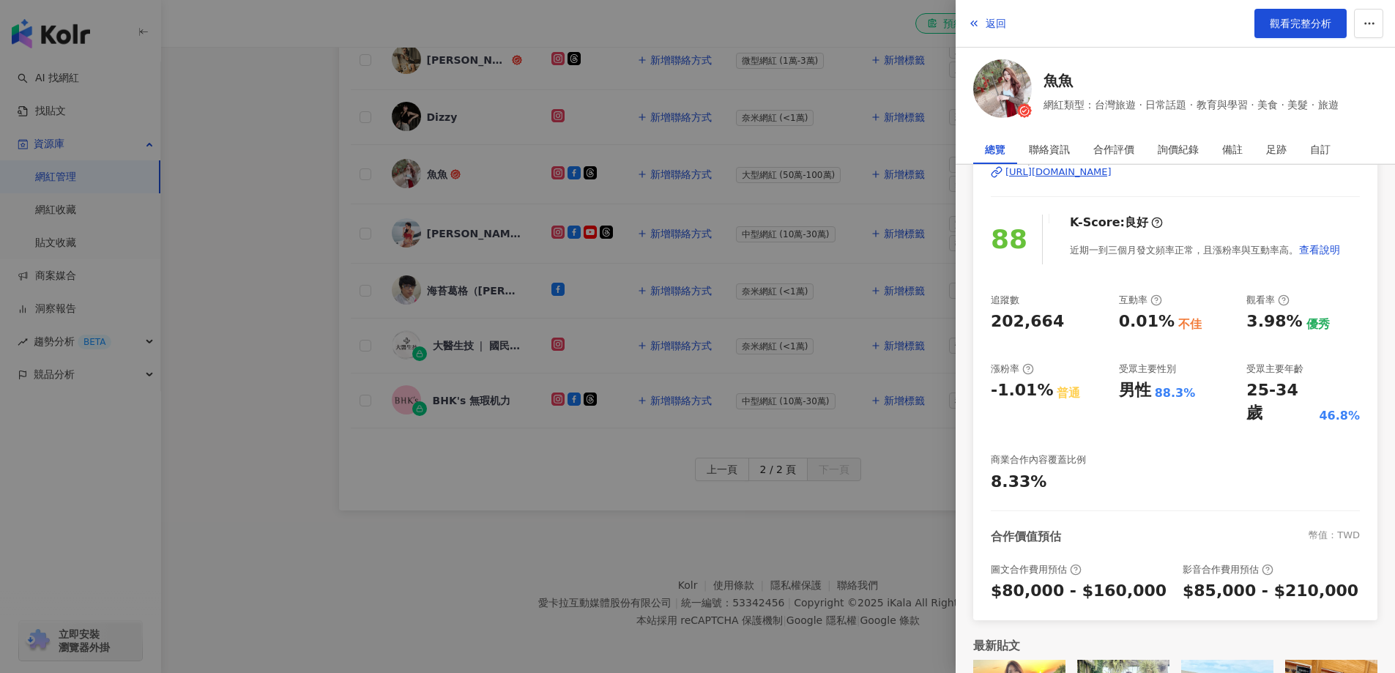
scroll to position [168, 0]
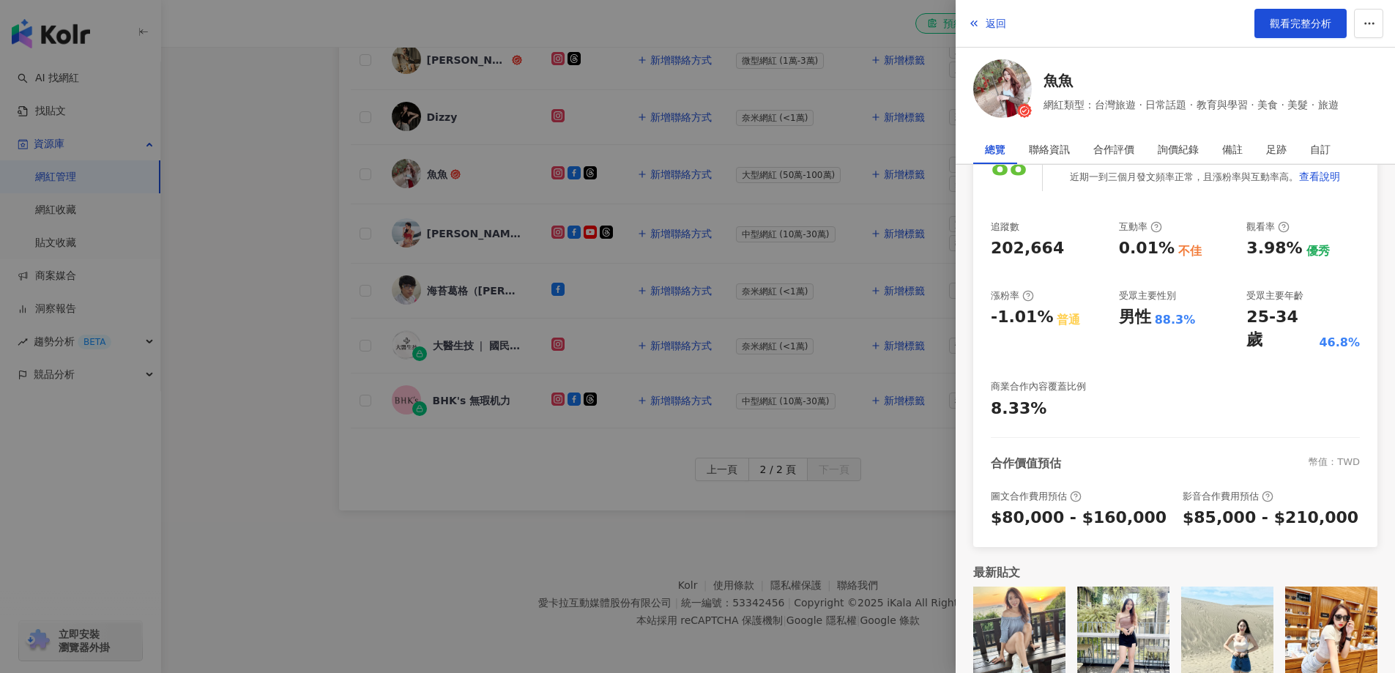
click at [300, 231] on div at bounding box center [697, 336] width 1395 height 673
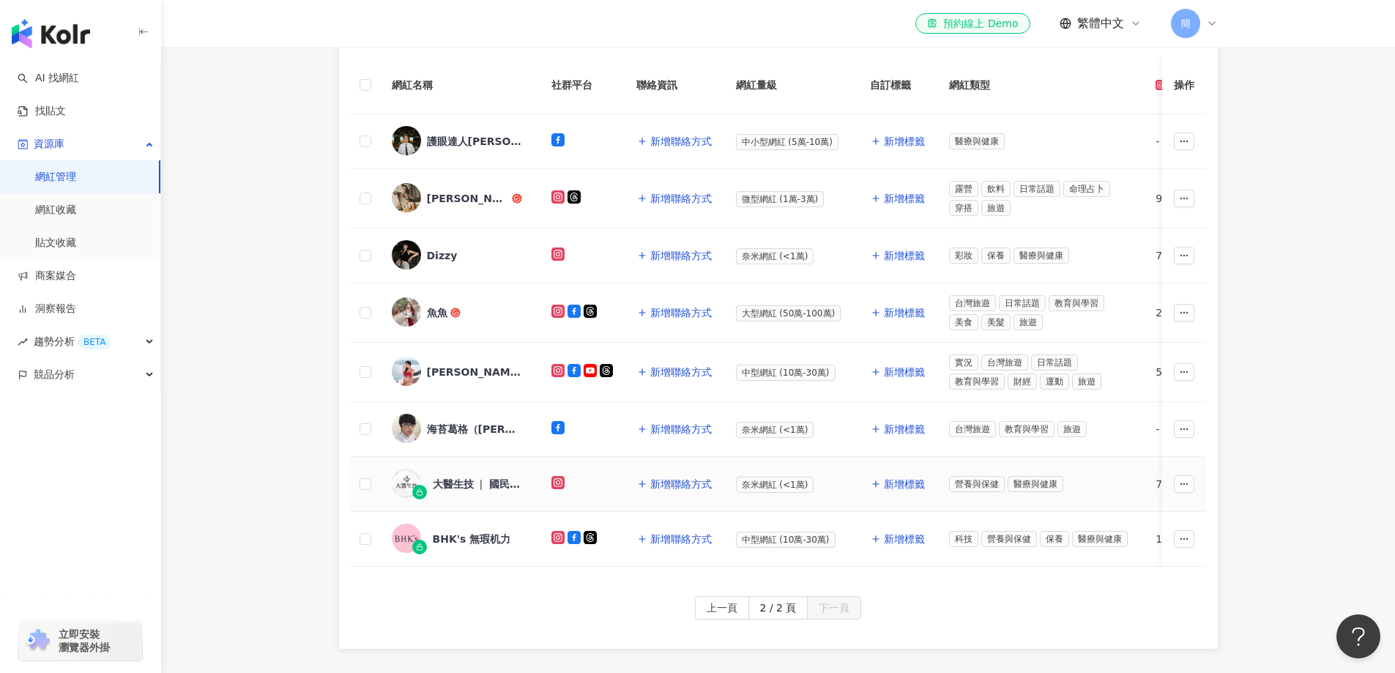
scroll to position [280, 0]
click at [731, 620] on span "上一頁" at bounding box center [722, 609] width 31 height 23
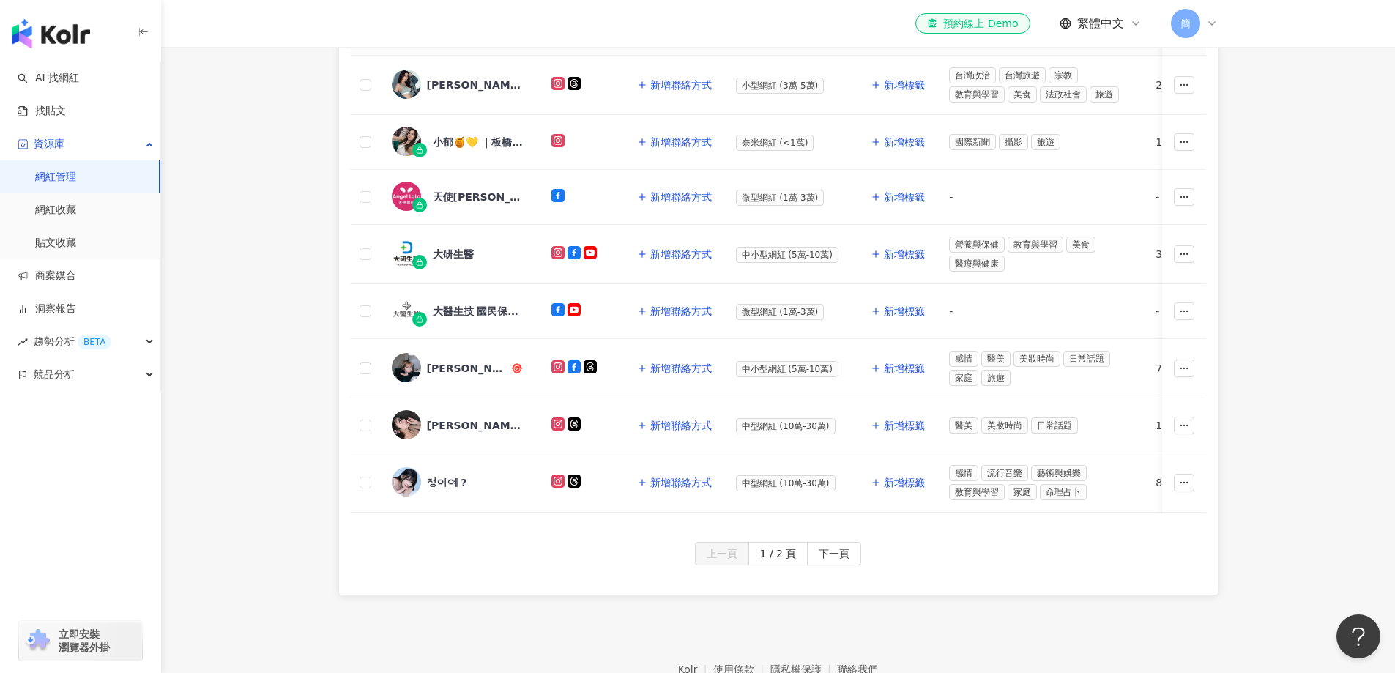
scroll to position [678, 0]
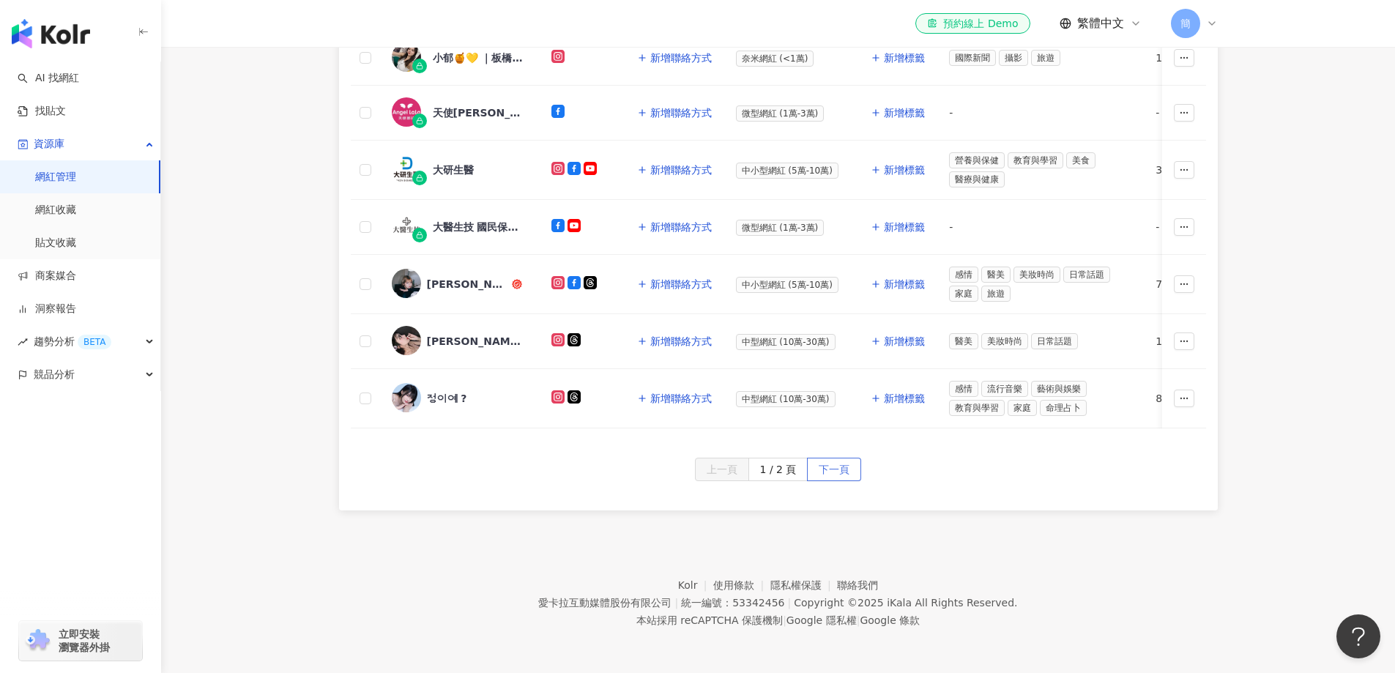
click at [838, 476] on span "下一頁" at bounding box center [834, 469] width 31 height 23
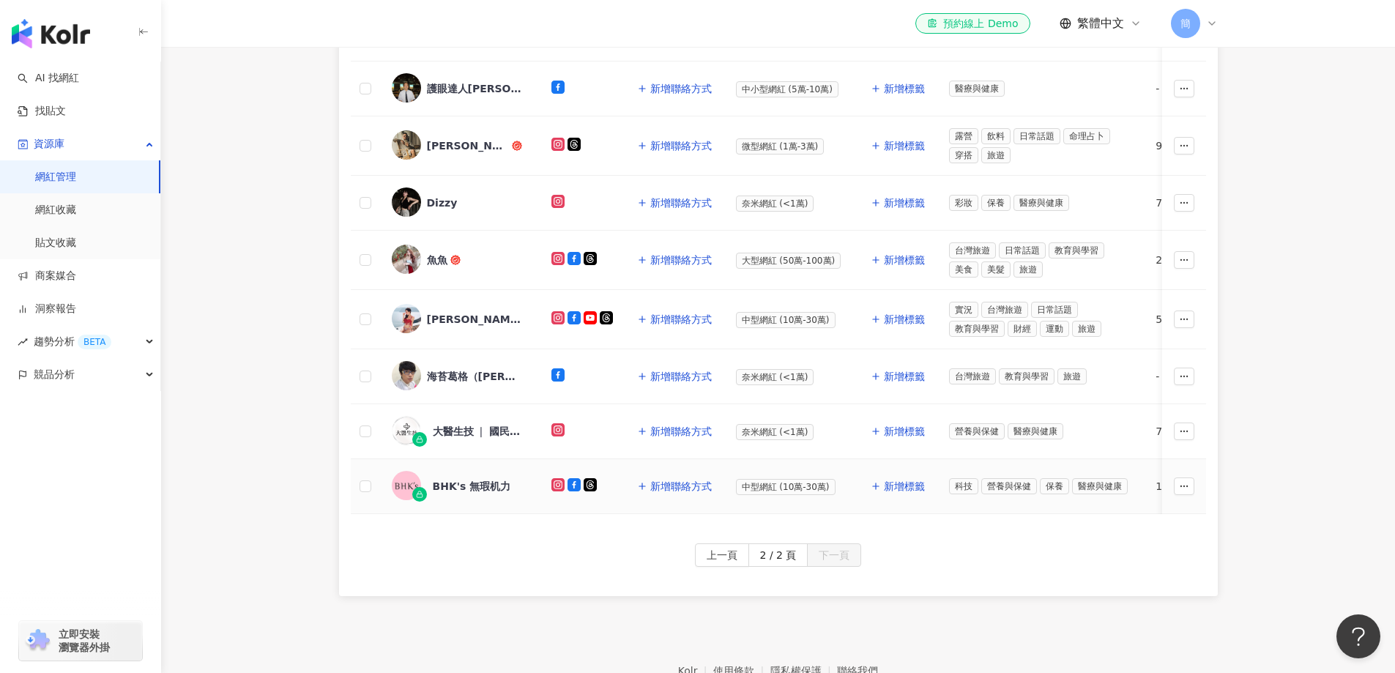
scroll to position [207, 0]
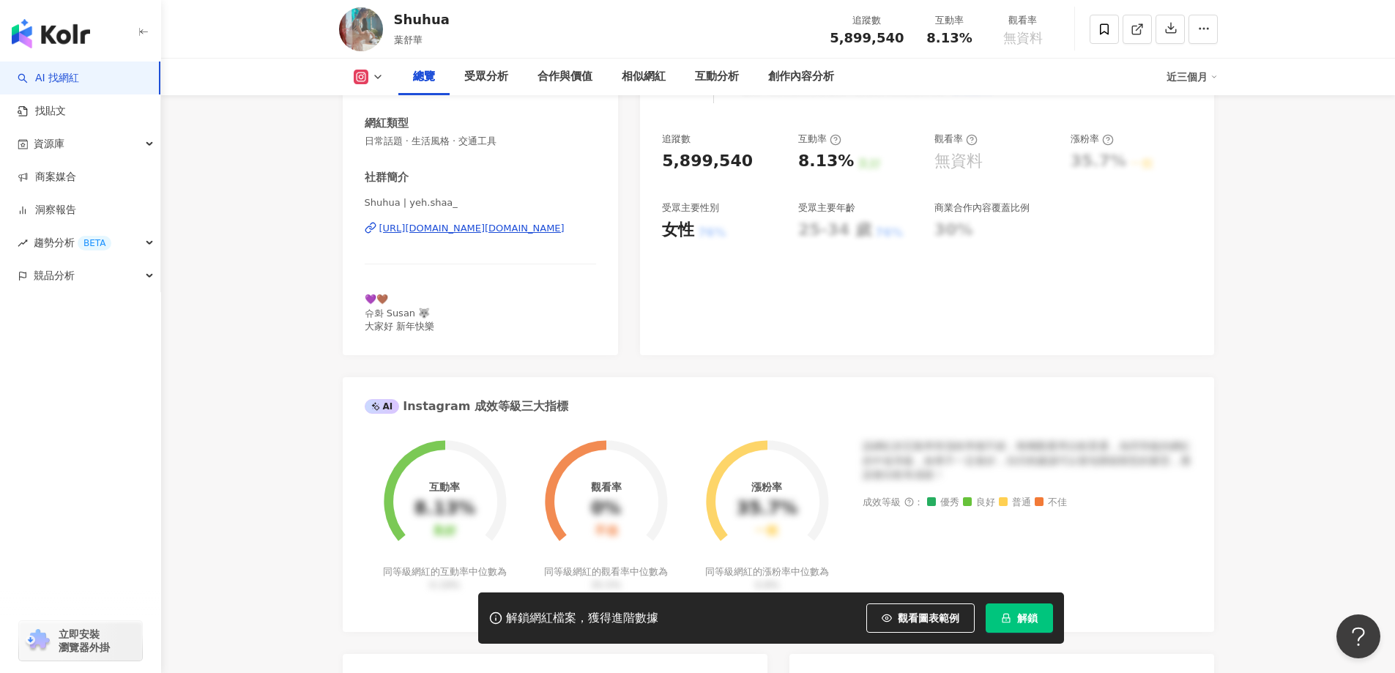
scroll to position [146, 0]
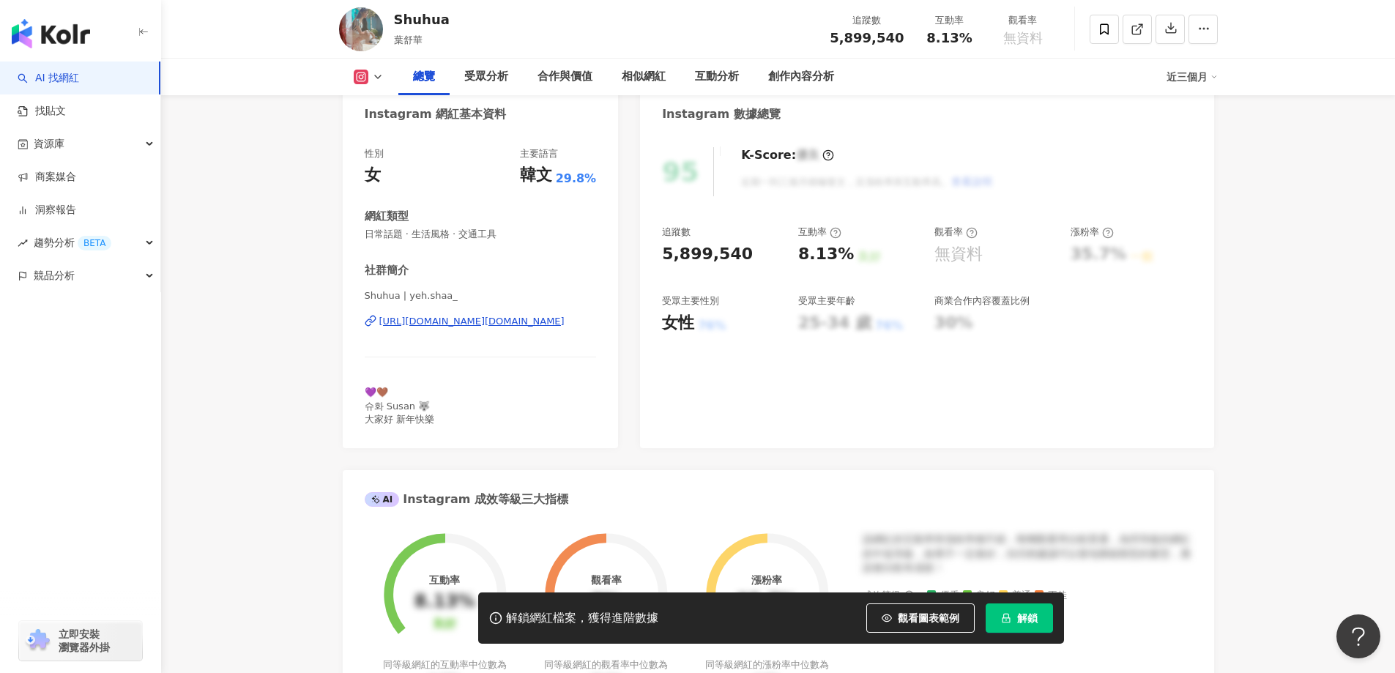
click at [489, 321] on div "https://www.instagram.com/yeh.shaa_/" at bounding box center [471, 321] width 185 height 13
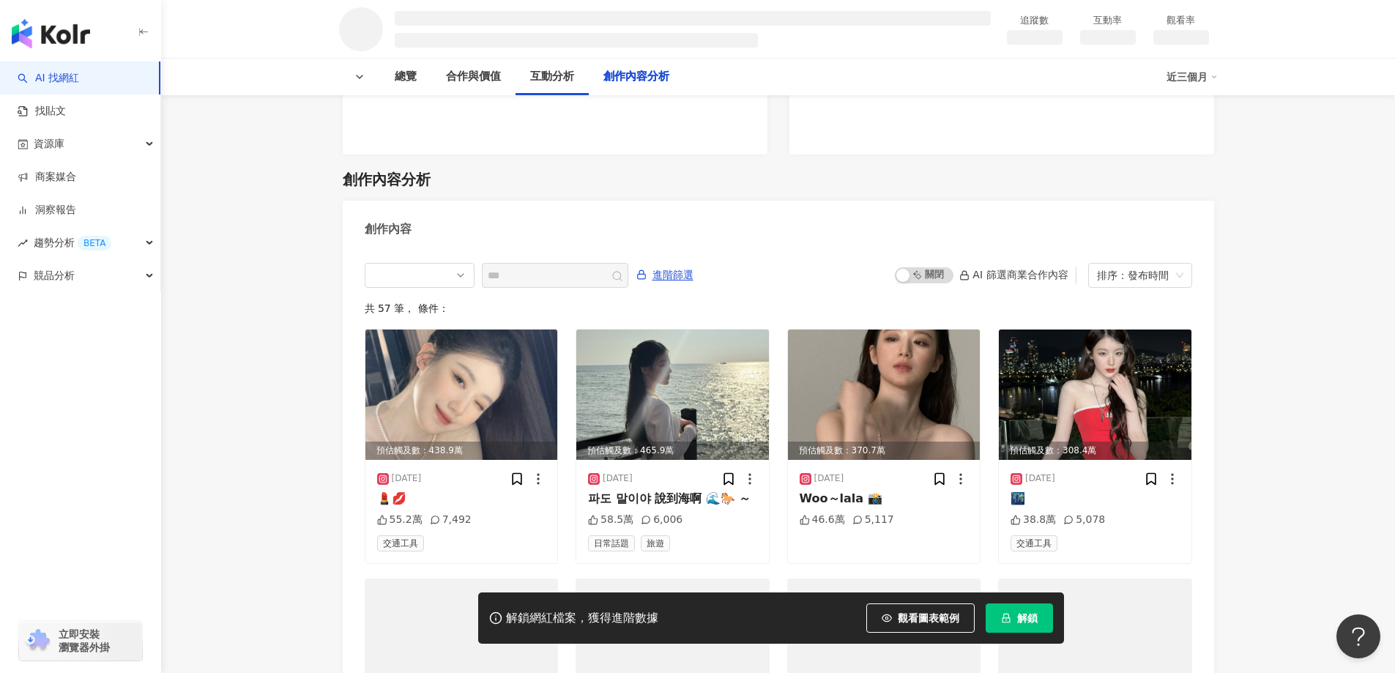
scroll to position [1684, 0]
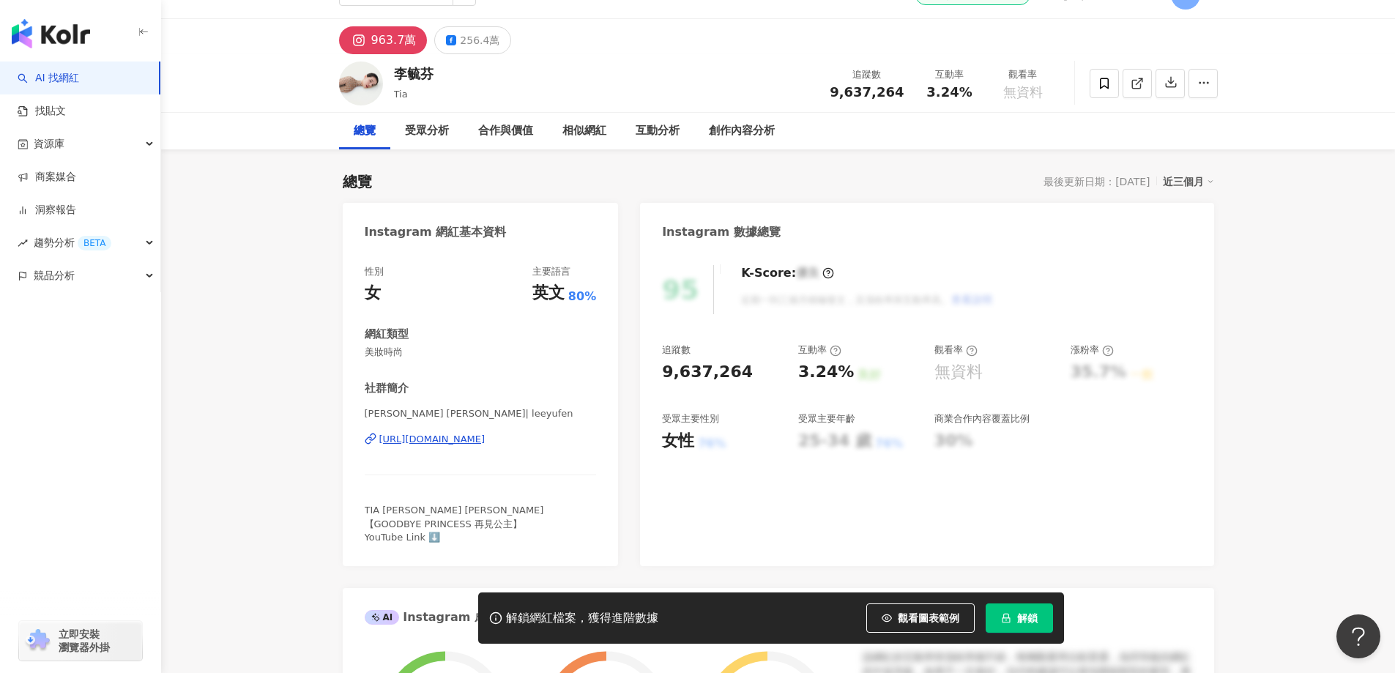
scroll to position [73, 0]
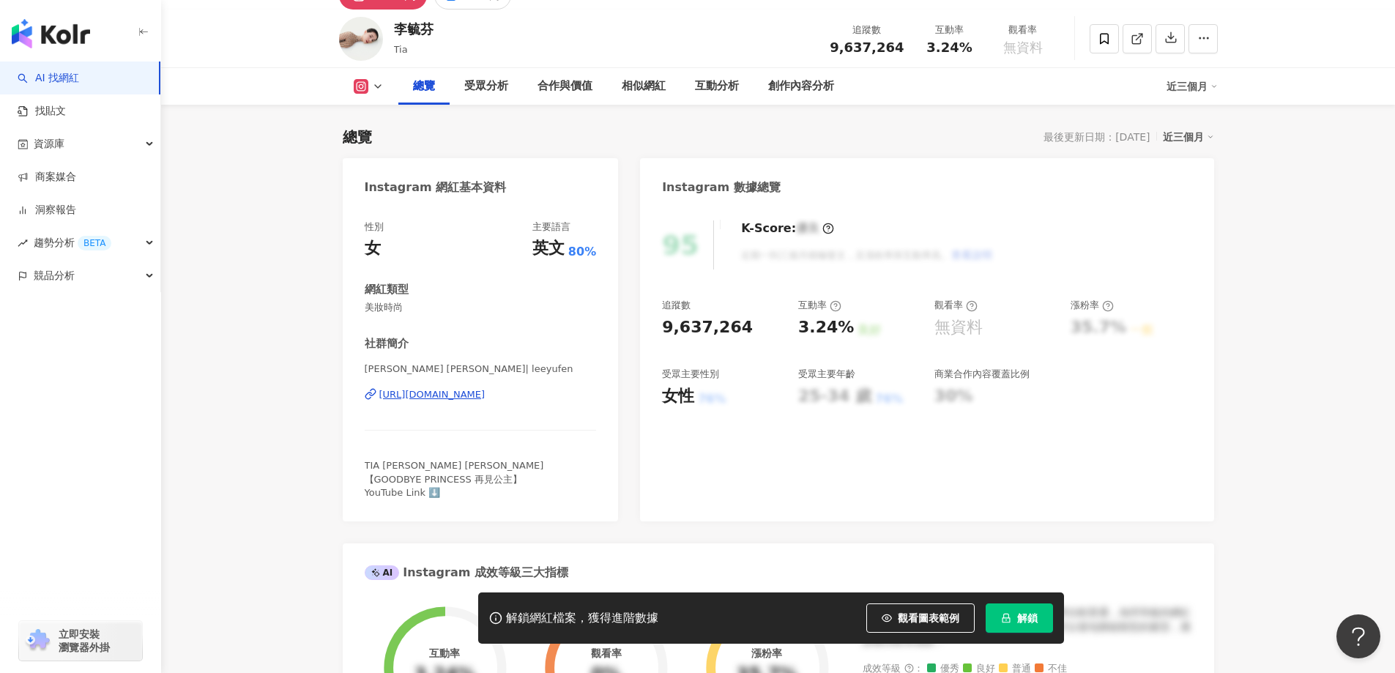
click at [486, 393] on div "https://www.instagram.com/leeyufen/" at bounding box center [432, 394] width 106 height 13
click at [462, 391] on div "https://www.instagram.com/leeyufen/" at bounding box center [432, 394] width 106 height 13
click at [1019, 619] on span "解鎖" at bounding box center [1027, 618] width 21 height 12
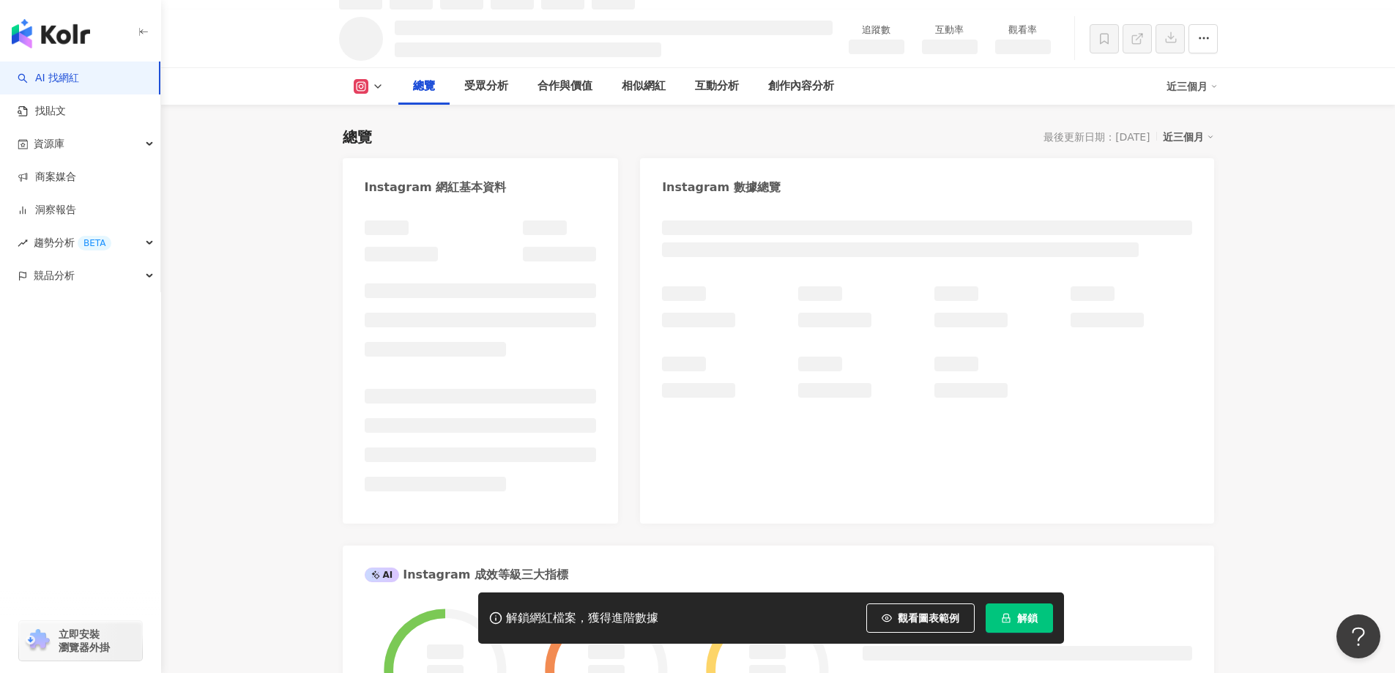
scroll to position [89, 0]
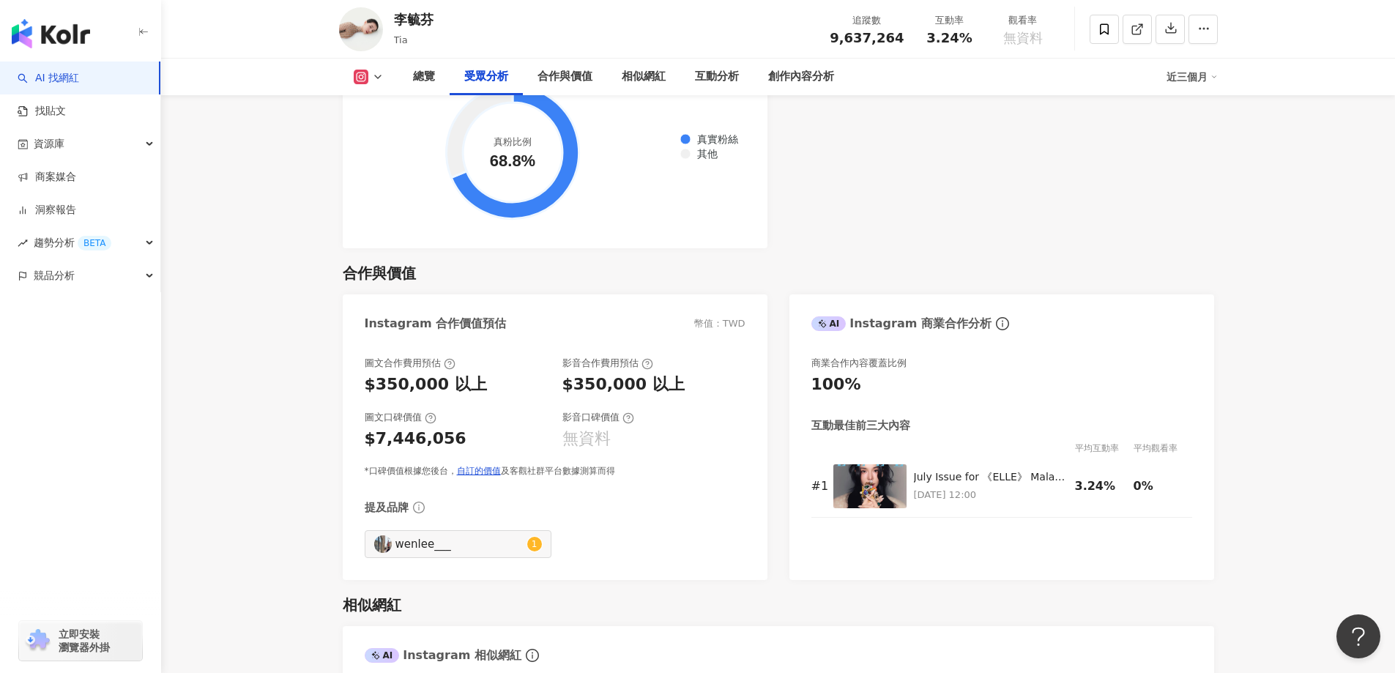
scroll to position [1774, 0]
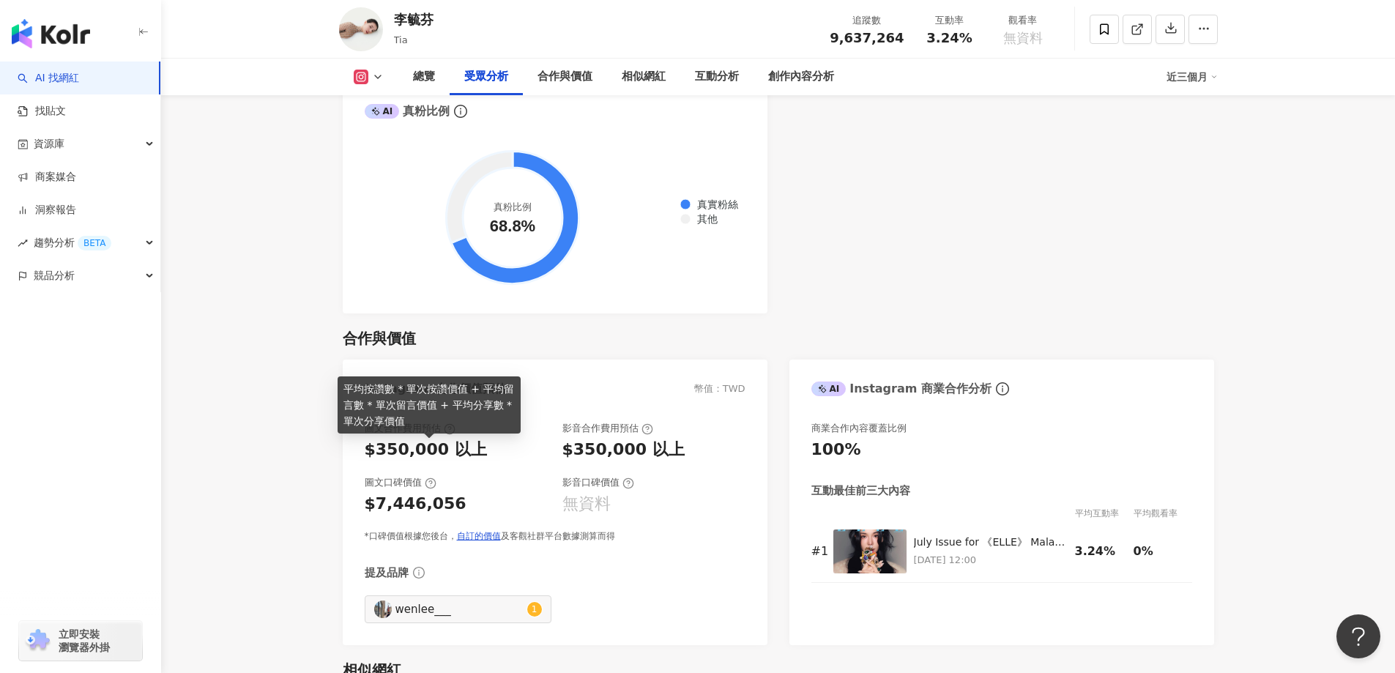
click at [428, 477] on icon at bounding box center [431, 483] width 12 height 12
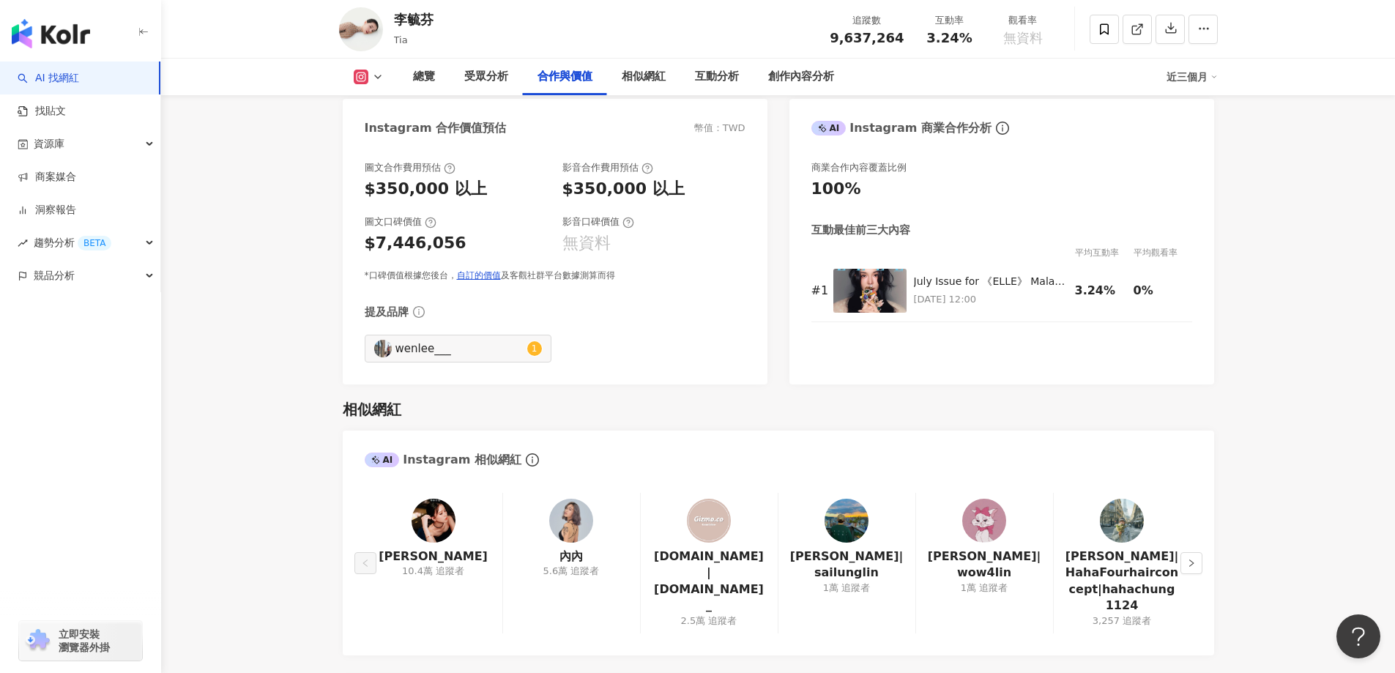
scroll to position [2067, 0]
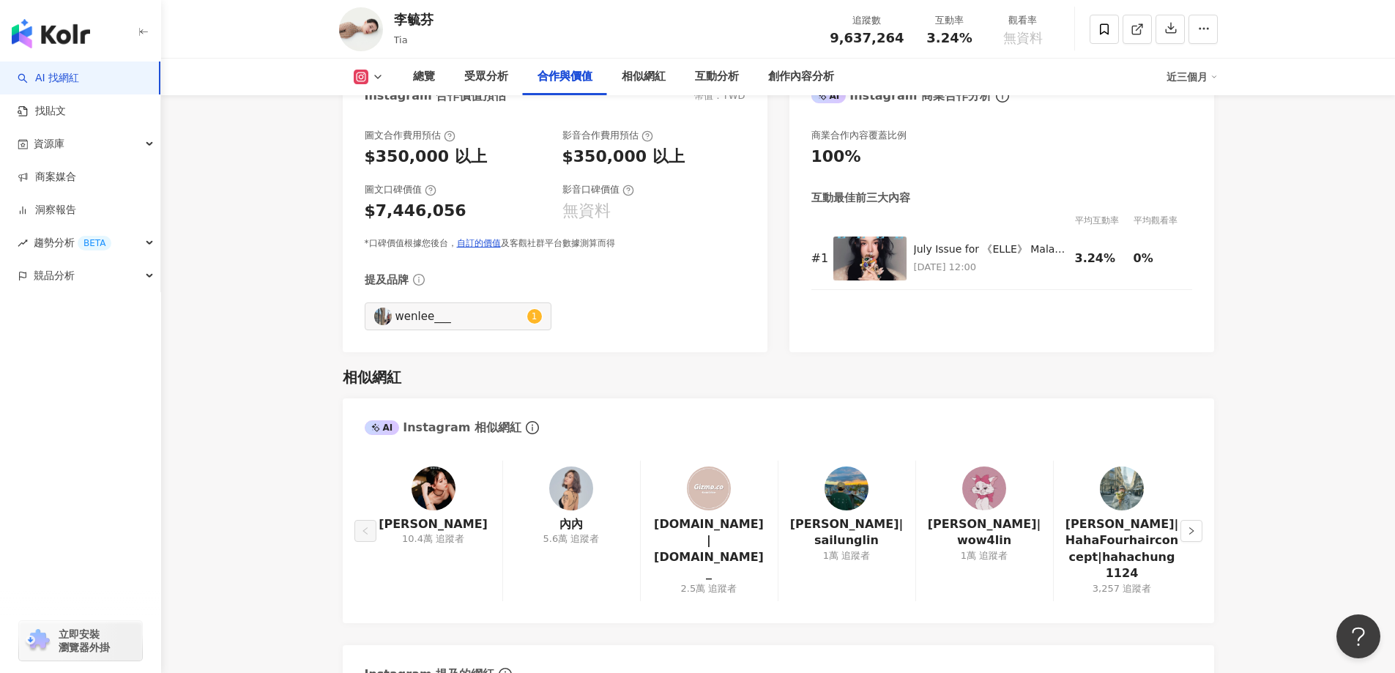
click at [565, 466] on img at bounding box center [571, 488] width 44 height 44
